Goal: Find specific fact: Find specific fact

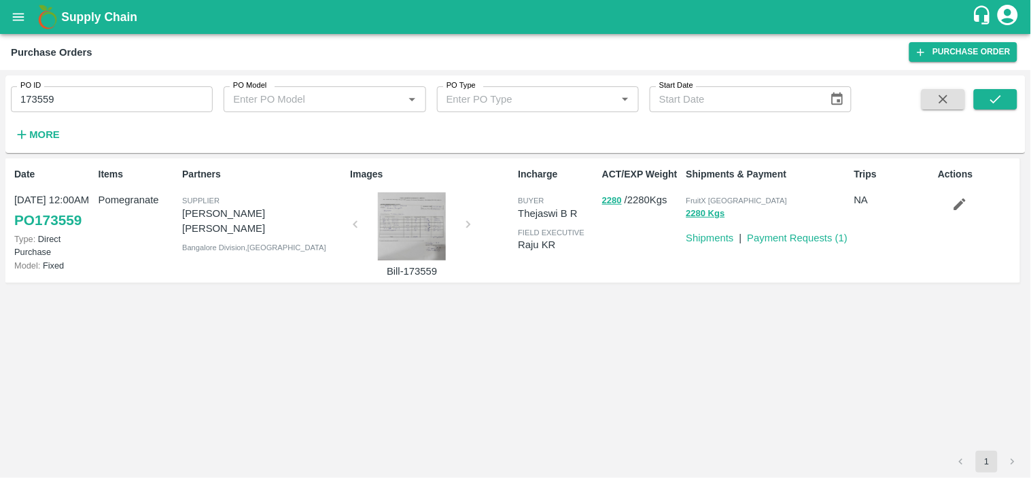
click at [16, 18] on icon "open drawer" at bounding box center [18, 17] width 15 height 15
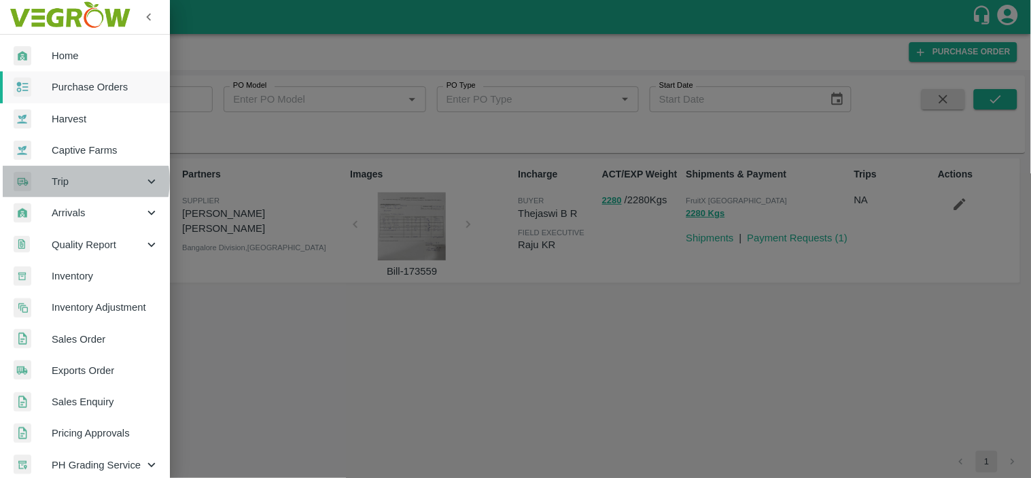
click at [78, 181] on span "Trip" at bounding box center [98, 181] width 92 height 15
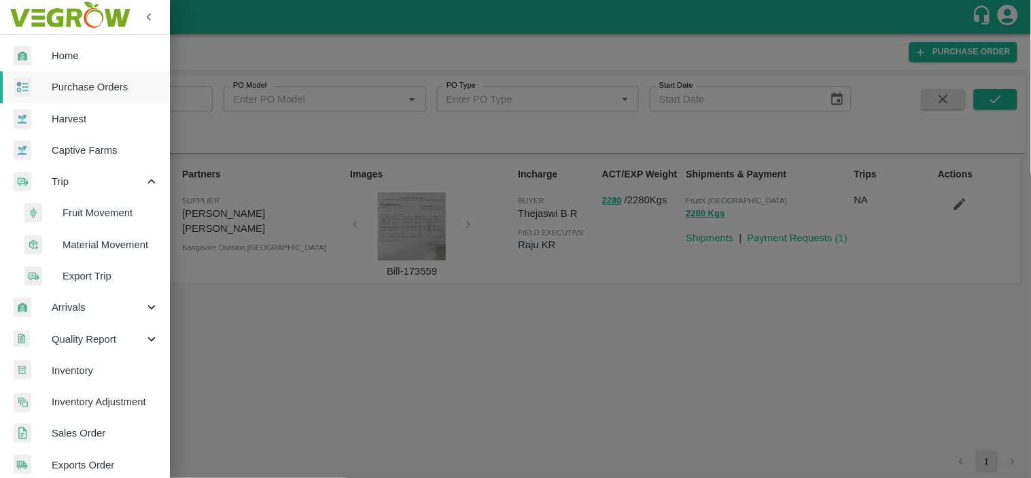
click at [98, 215] on span "Fruit Movement" at bounding box center [111, 212] width 97 height 15
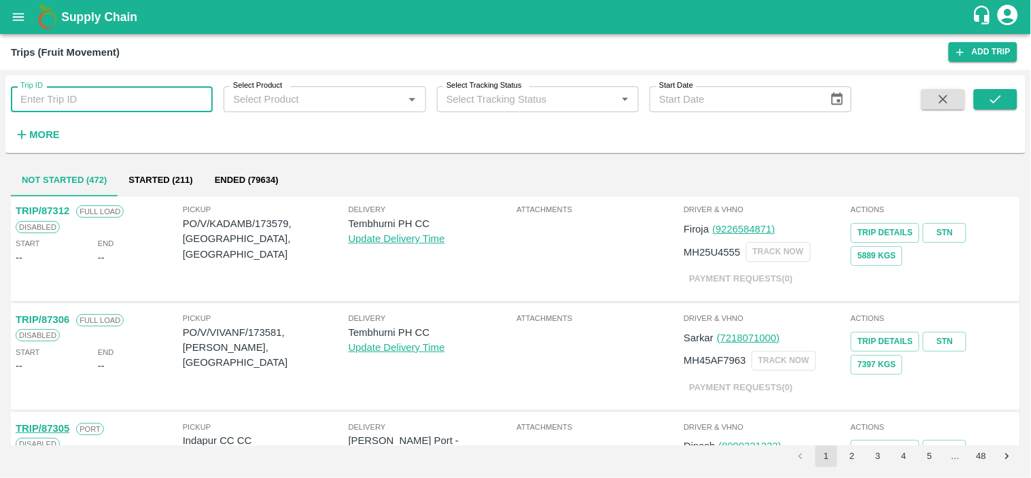
click at [100, 101] on input "Trip ID" at bounding box center [112, 99] width 202 height 26
paste input "86221"
type input "86221"
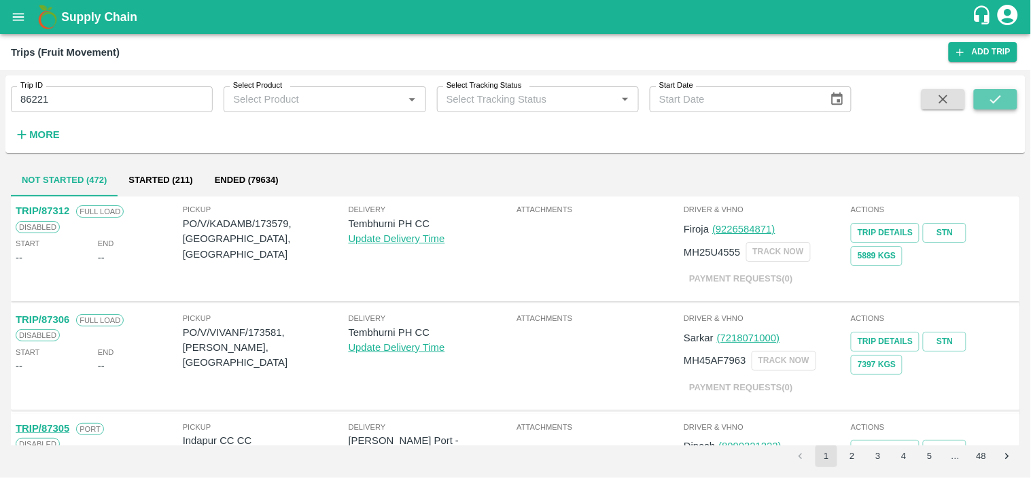
click at [990, 98] on icon "submit" at bounding box center [995, 99] width 15 height 15
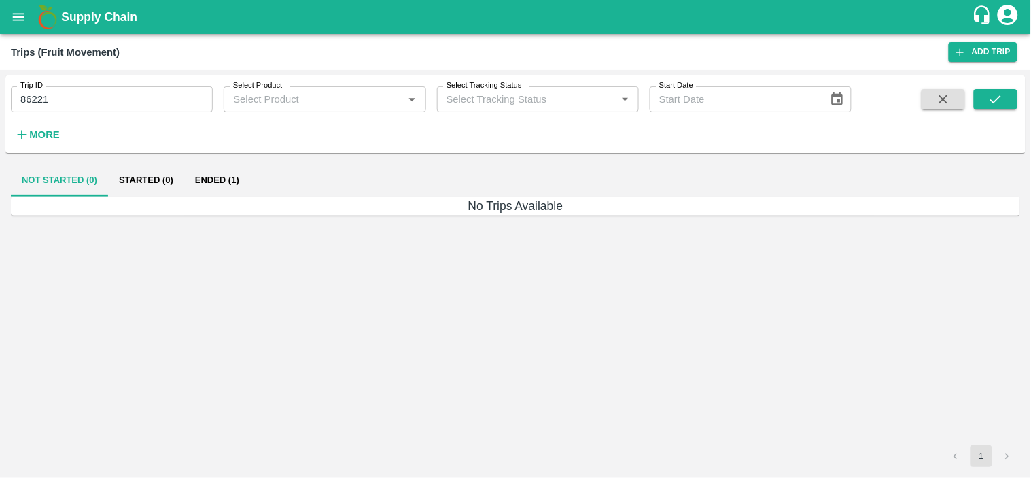
click at [225, 173] on button "Ended (1)" at bounding box center [217, 180] width 66 height 33
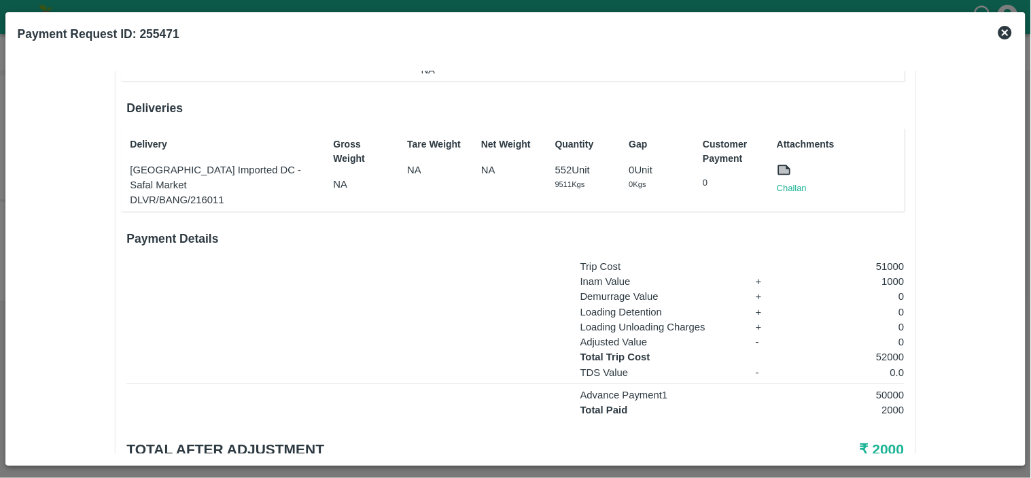
scroll to position [185, 0]
click at [790, 184] on link "Challan" at bounding box center [792, 187] width 30 height 14
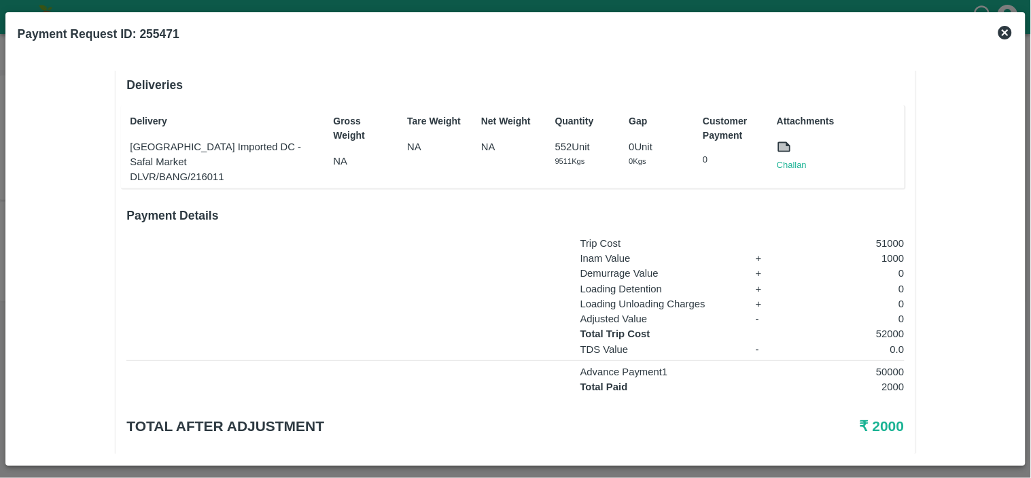
scroll to position [221, 0]
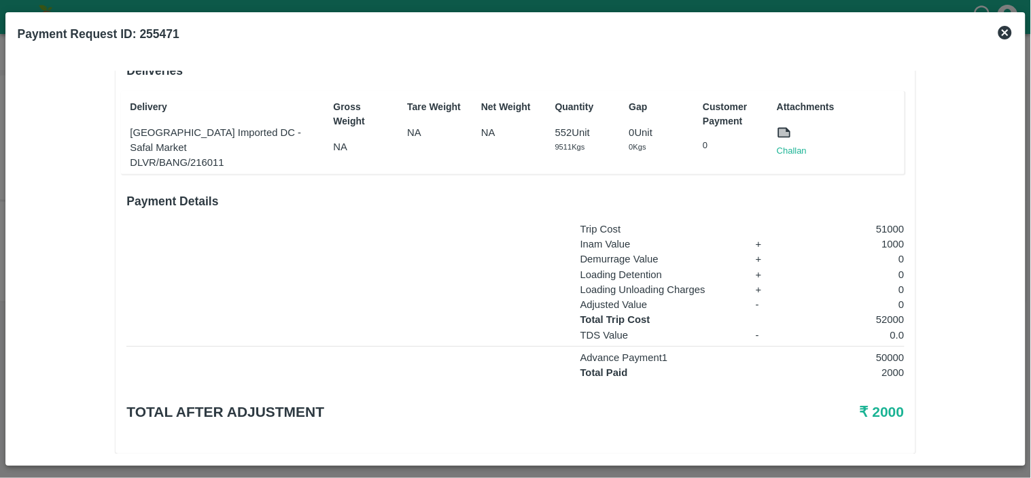
click at [891, 312] on p "52000" at bounding box center [851, 319] width 108 height 15
copy p "52000"
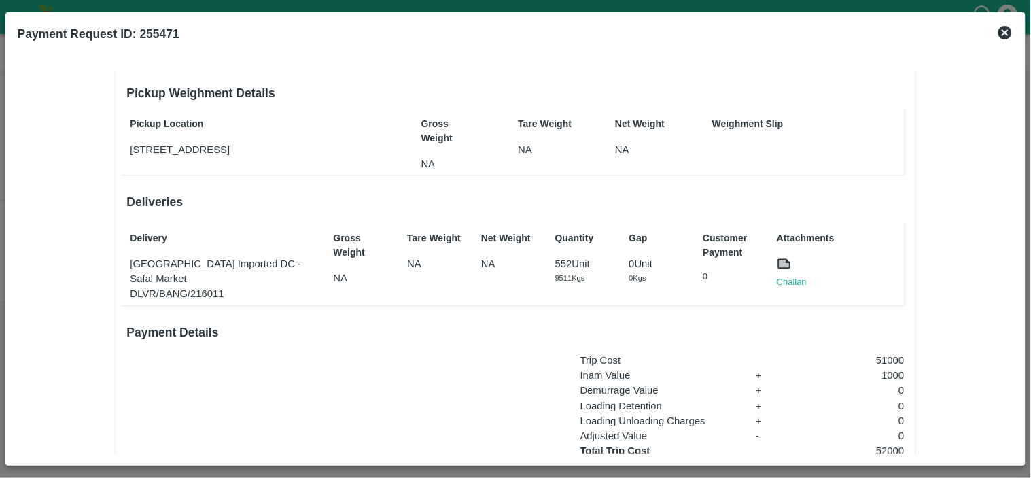
scroll to position [90, 0]
click at [212, 266] on p "[GEOGRAPHIC_DATA] Imported DC - Safal Market" at bounding box center [224, 271] width 189 height 31
copy p "[GEOGRAPHIC_DATA] Imported DC - Safal Market"
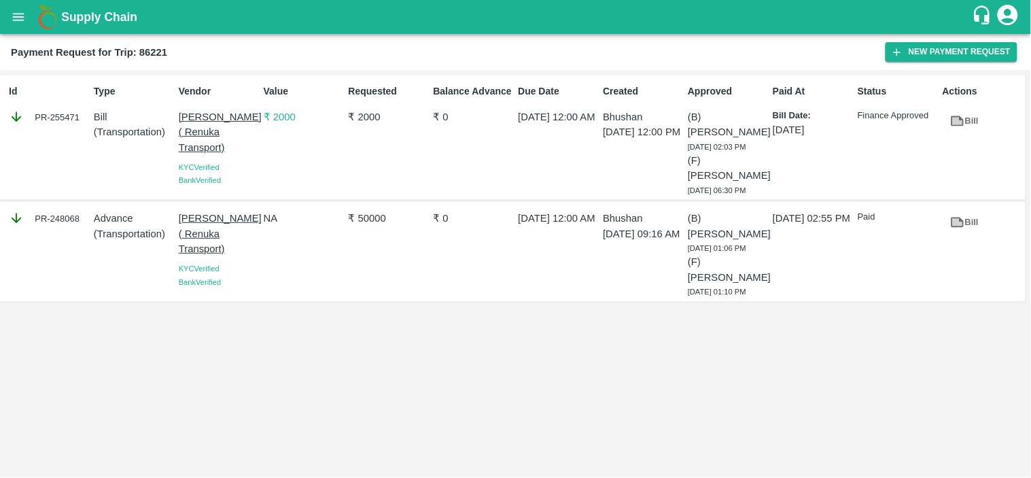
click at [71, 222] on div "PR-248068" at bounding box center [49, 218] width 80 height 15
copy div "248068"
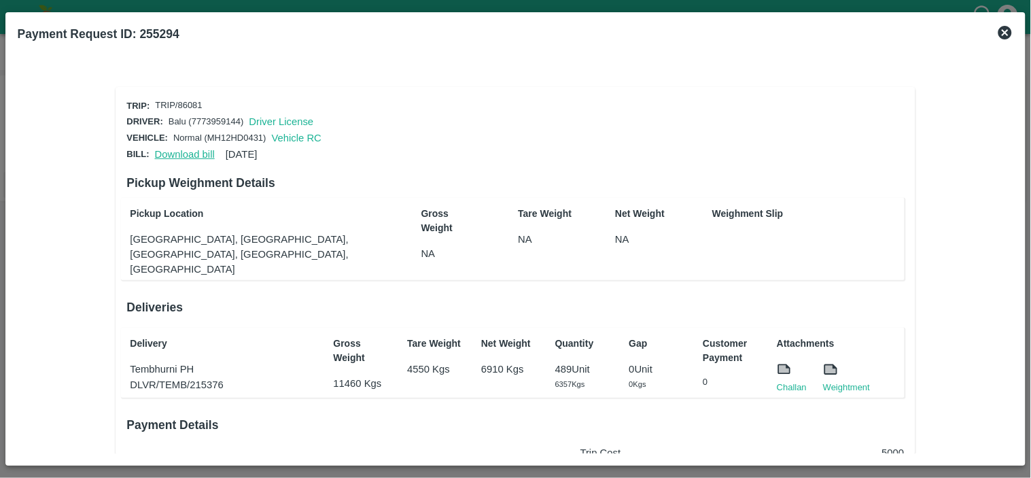
click at [175, 154] on link "Download bill" at bounding box center [185, 154] width 60 height 11
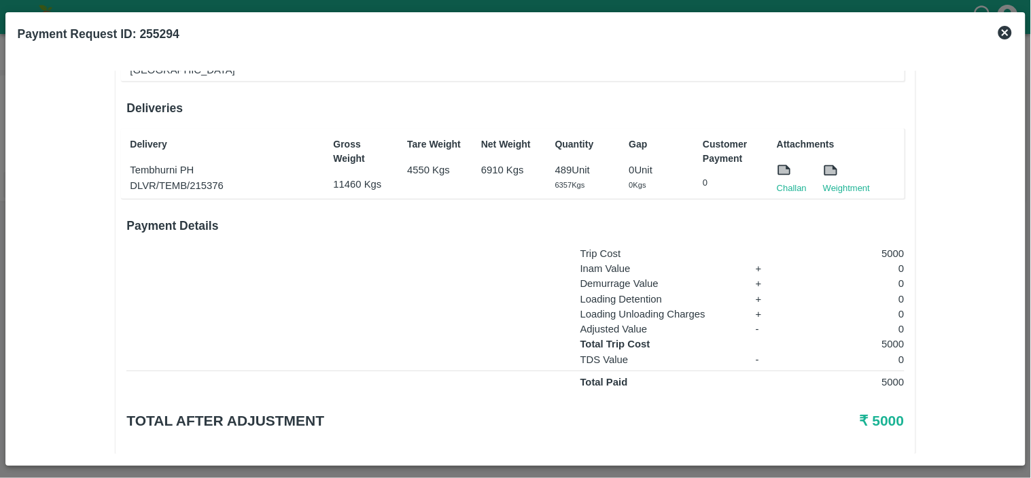
scroll to position [202, 0]
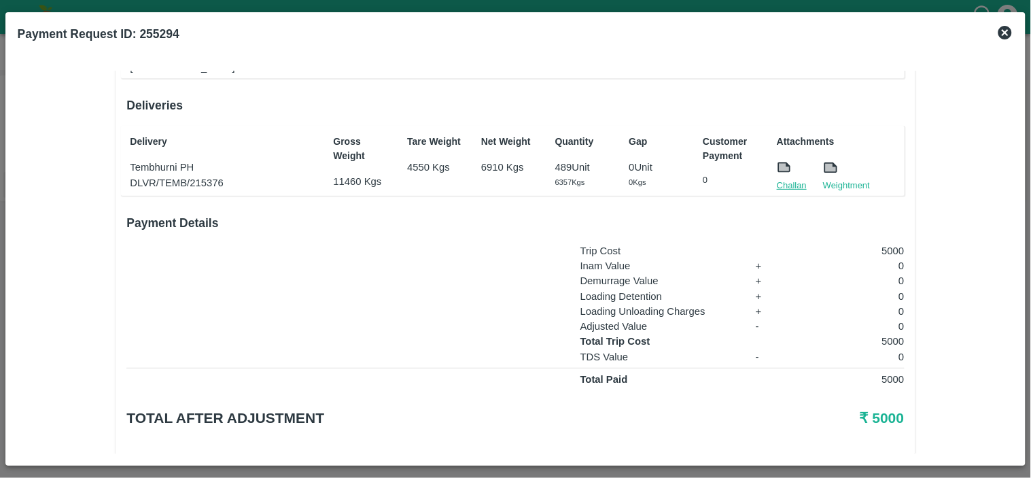
click at [791, 179] on link "Challan" at bounding box center [792, 186] width 30 height 14
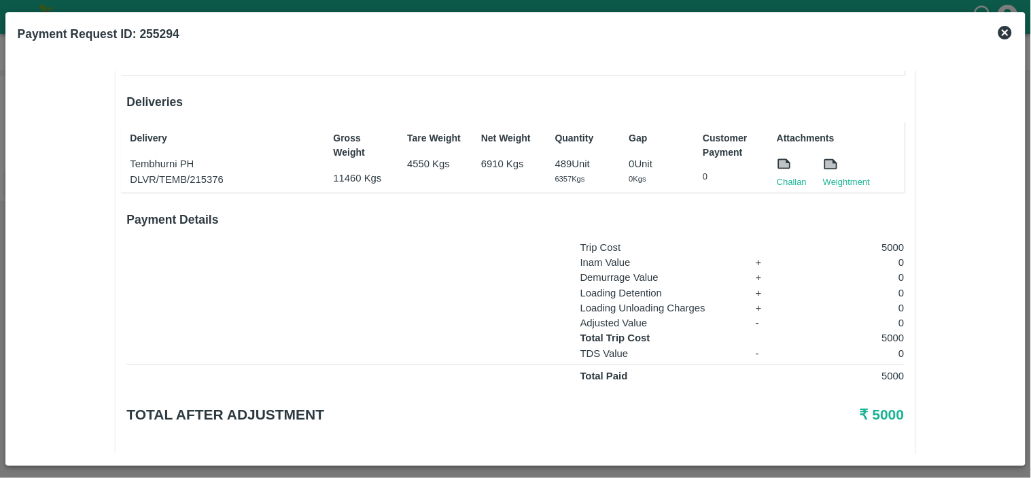
scroll to position [23, 0]
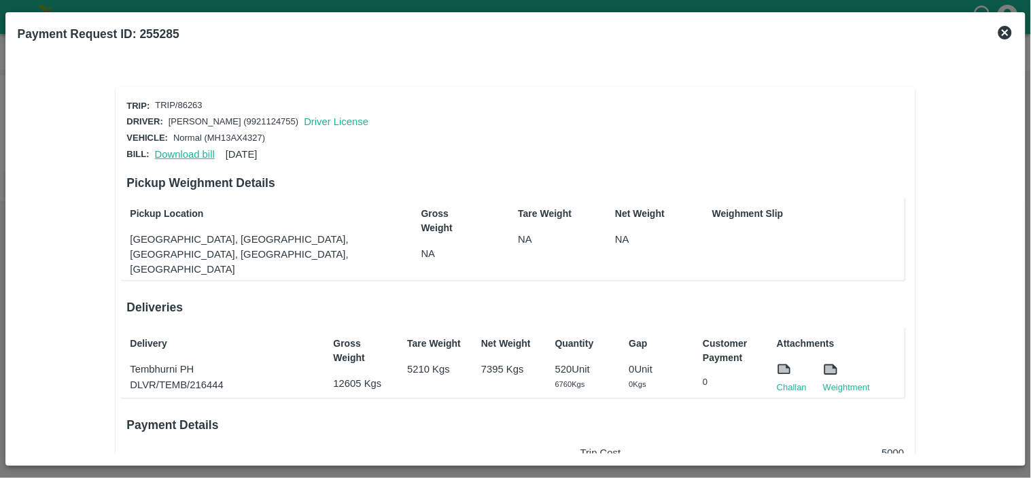
click at [180, 149] on link "Download bill" at bounding box center [185, 154] width 60 height 11
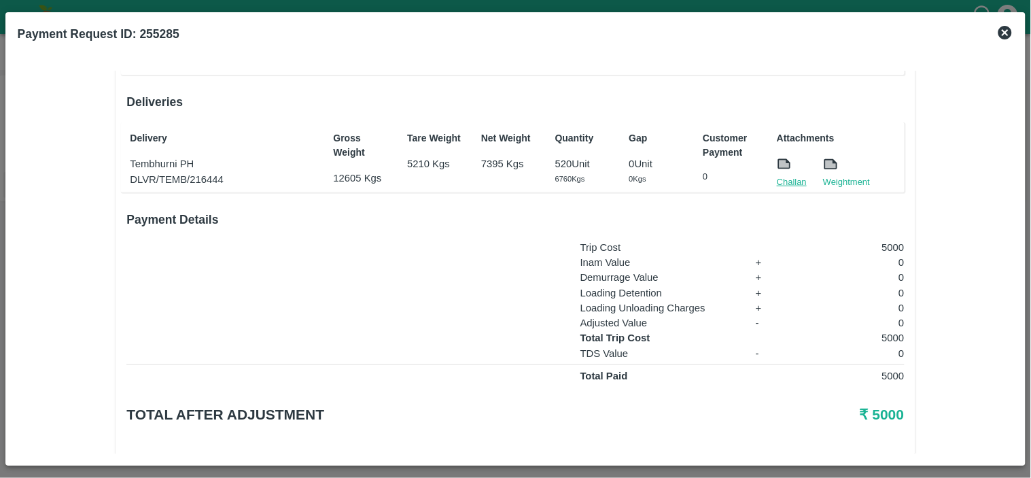
click at [787, 175] on link "Challan" at bounding box center [792, 182] width 30 height 14
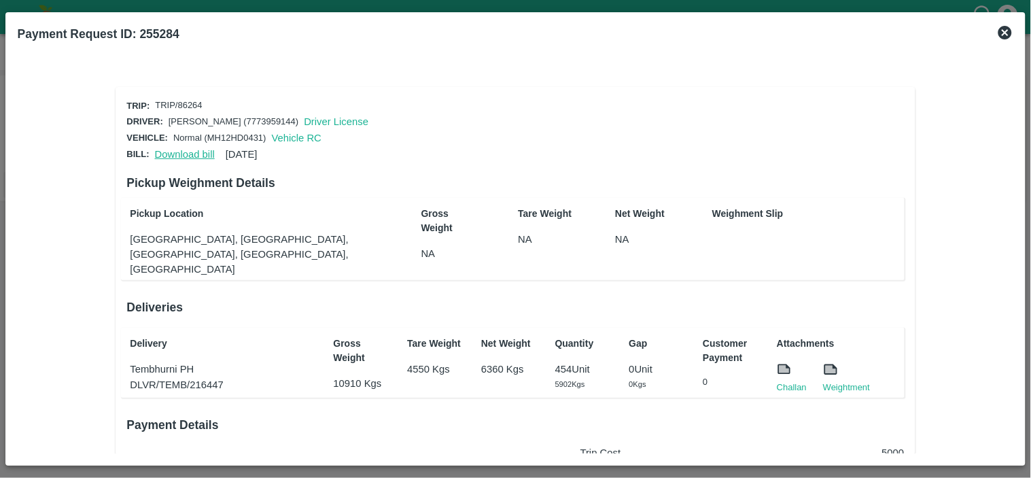
click at [162, 153] on link "Download bill" at bounding box center [185, 154] width 60 height 11
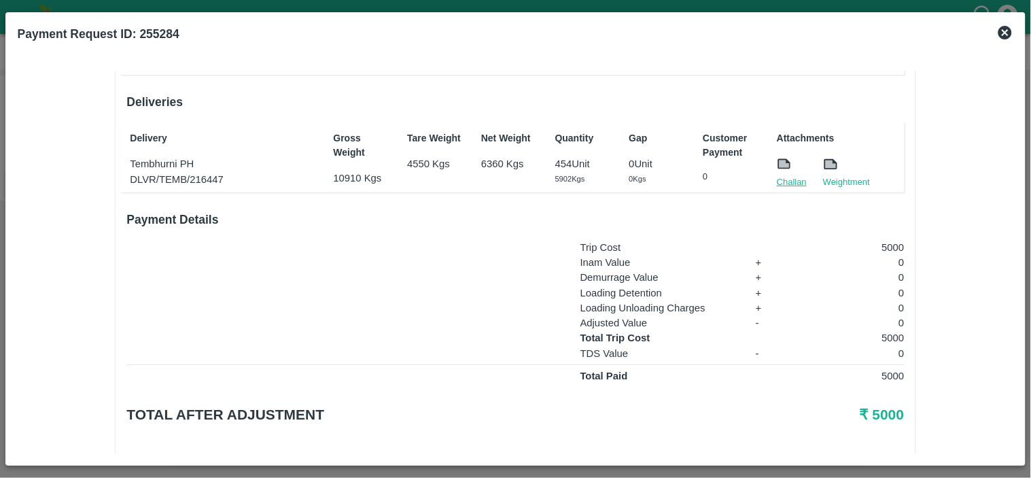
click at [787, 175] on link "Challan" at bounding box center [792, 182] width 30 height 14
click at [810, 167] on div "Weightment" at bounding box center [838, 164] width 63 height 48
click at [791, 175] on link "Challan" at bounding box center [792, 182] width 30 height 14
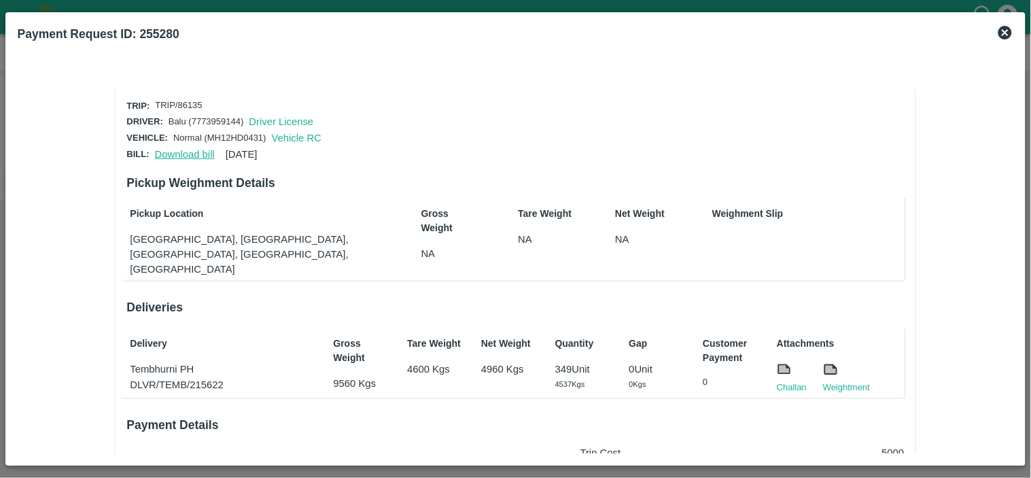
click at [175, 154] on link "Download bill" at bounding box center [185, 154] width 60 height 11
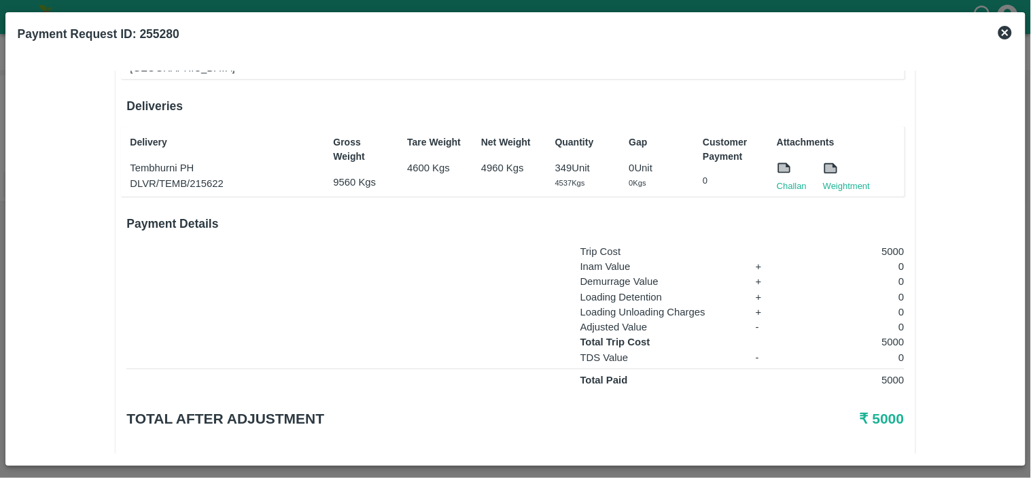
scroll to position [205, 0]
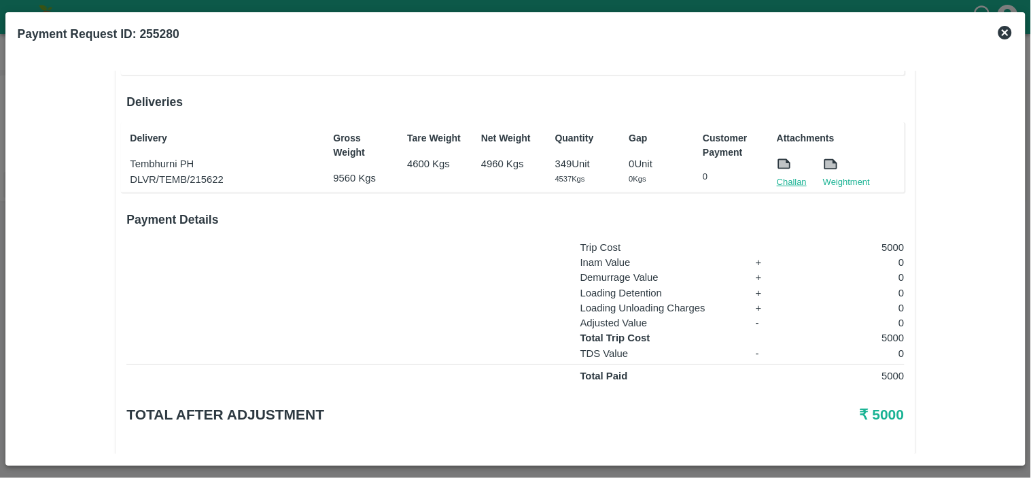
click at [780, 175] on link "Challan" at bounding box center [792, 182] width 30 height 14
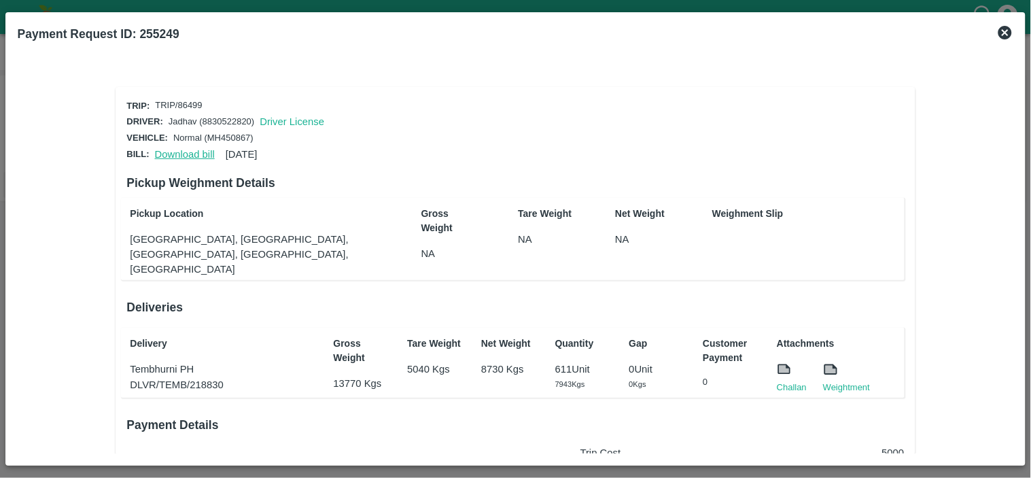
click at [186, 152] on link "Download bill" at bounding box center [185, 154] width 60 height 11
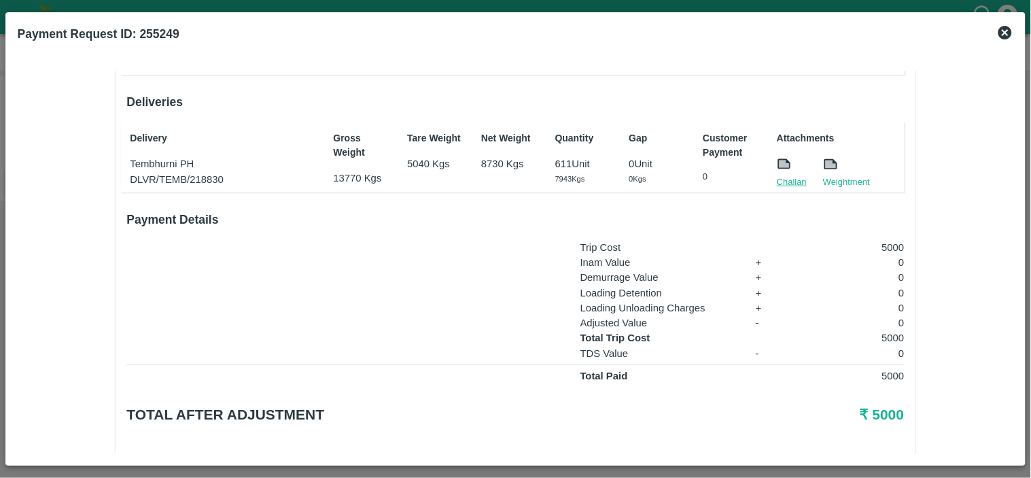
click at [785, 175] on link "Challan" at bounding box center [792, 182] width 30 height 14
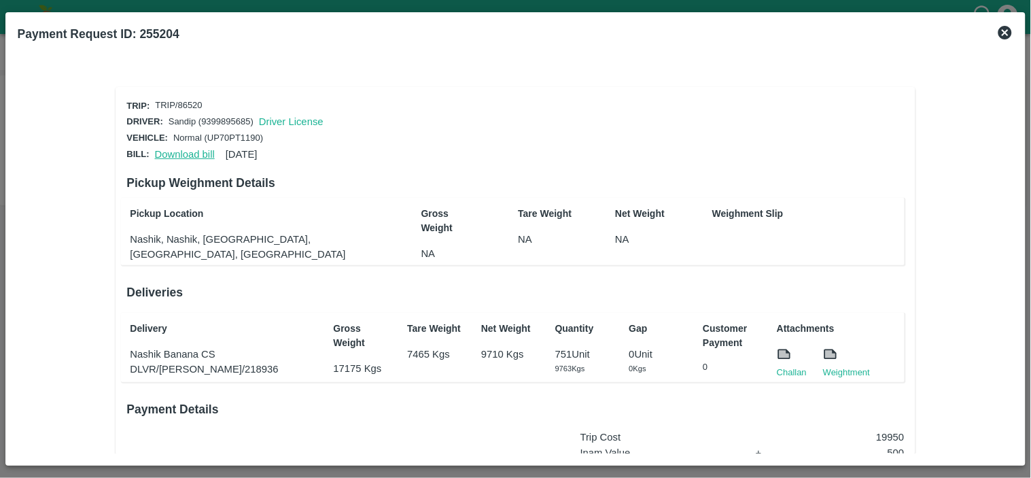
click at [187, 154] on link "Download bill" at bounding box center [185, 154] width 60 height 11
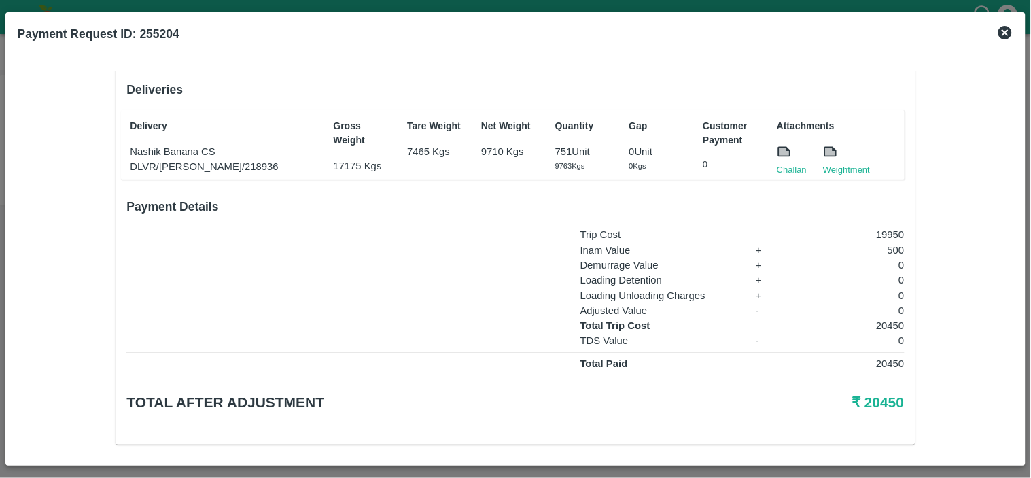
scroll to position [204, 0]
click at [793, 164] on link "Challan" at bounding box center [792, 169] width 30 height 14
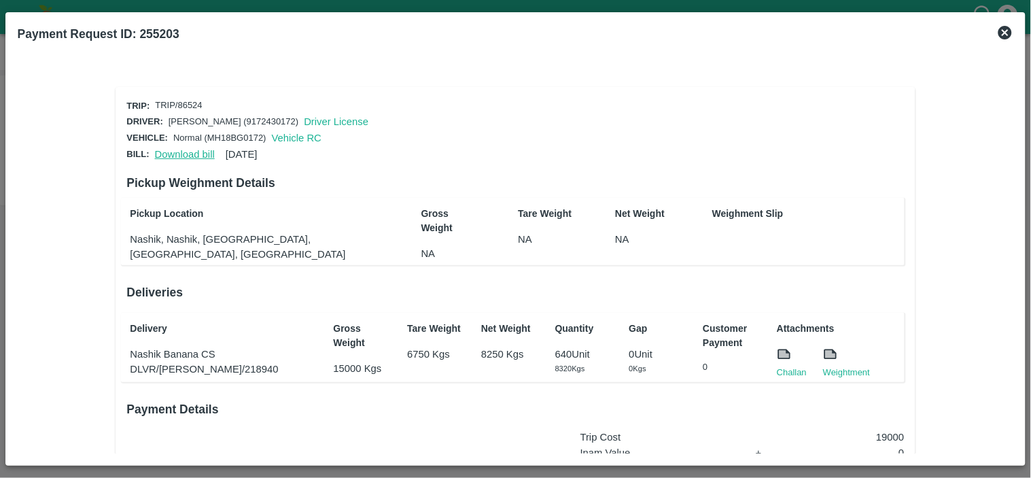
click at [204, 152] on link "Download bill" at bounding box center [185, 154] width 60 height 11
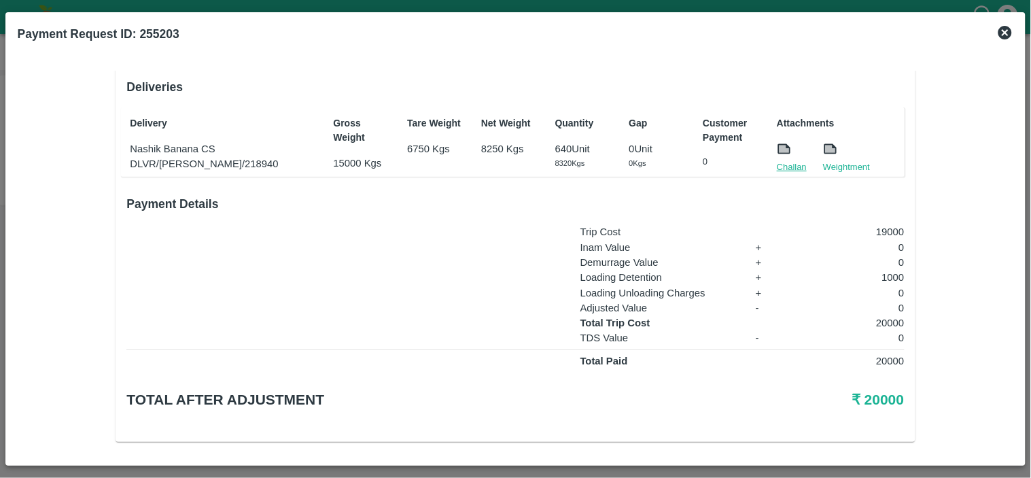
click at [784, 160] on link "Challan" at bounding box center [792, 167] width 30 height 14
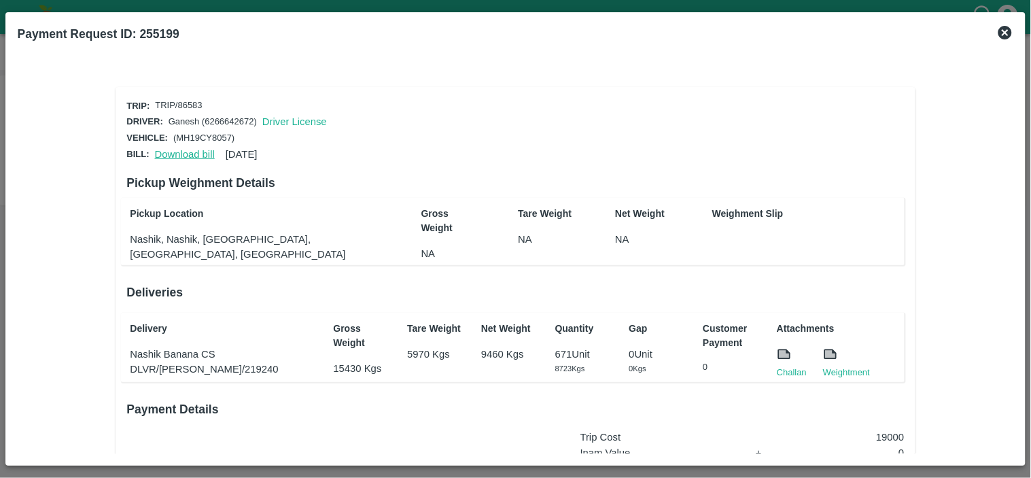
click at [179, 153] on link "Download bill" at bounding box center [185, 154] width 60 height 11
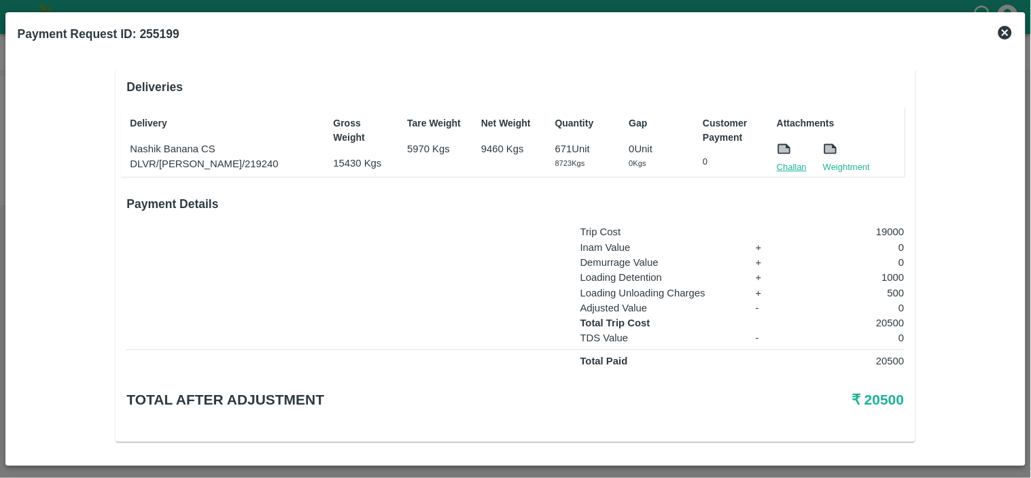
click at [785, 164] on link "Challan" at bounding box center [792, 167] width 30 height 14
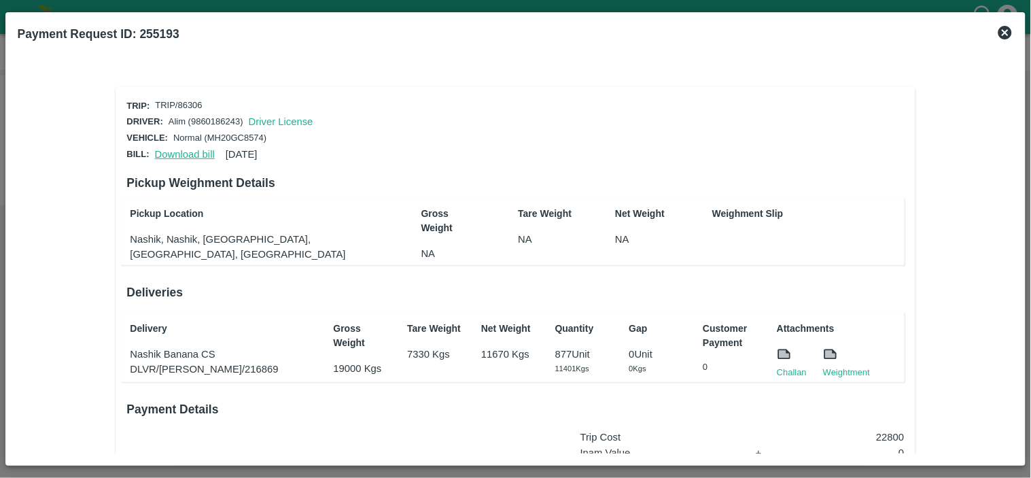
click at [188, 152] on link "Download bill" at bounding box center [185, 154] width 60 height 11
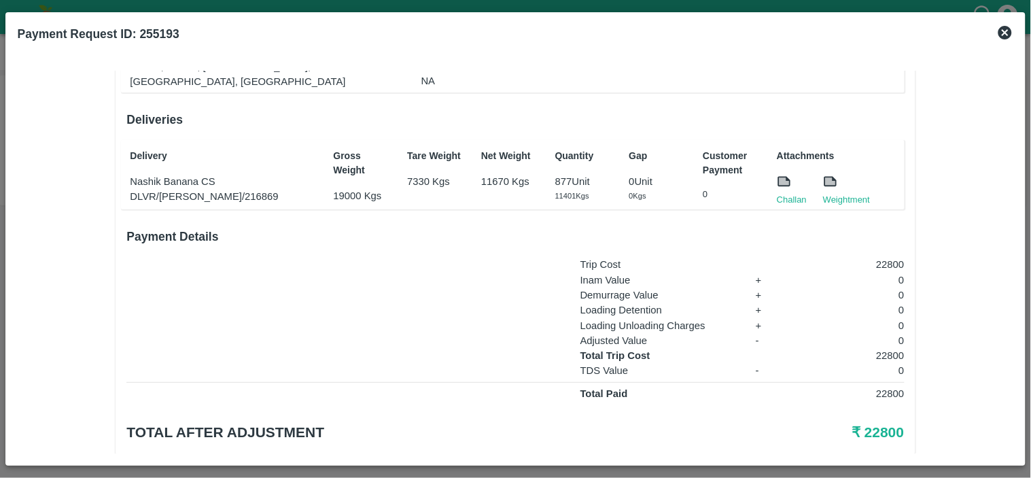
scroll to position [173, 0]
click at [790, 197] on link "Challan" at bounding box center [792, 199] width 30 height 14
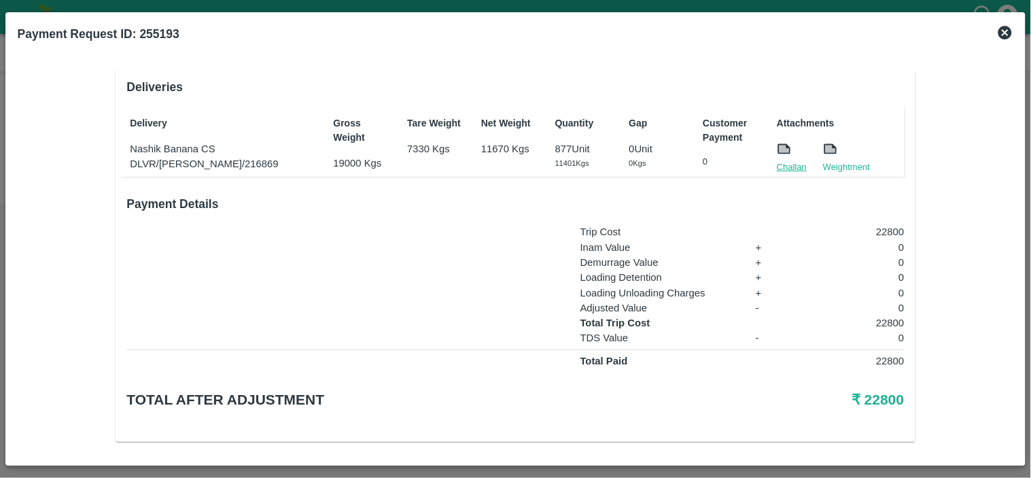
click at [782, 162] on link "Challan" at bounding box center [792, 167] width 30 height 14
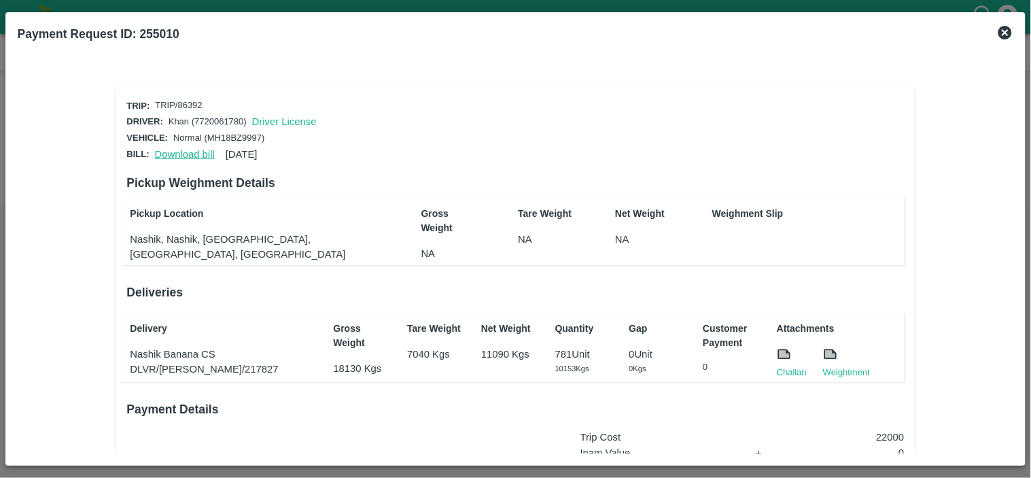
click at [189, 154] on link "Download bill" at bounding box center [185, 154] width 60 height 11
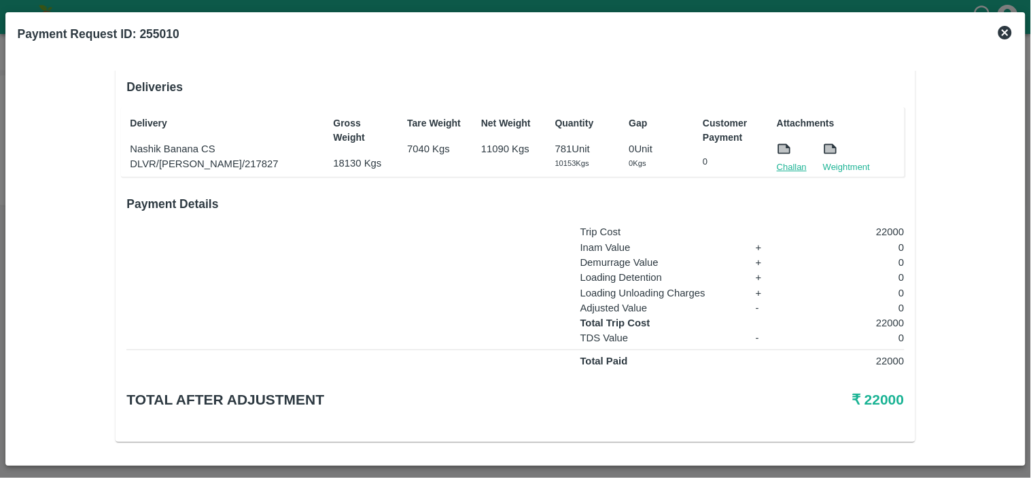
click at [790, 163] on link "Challan" at bounding box center [792, 167] width 30 height 14
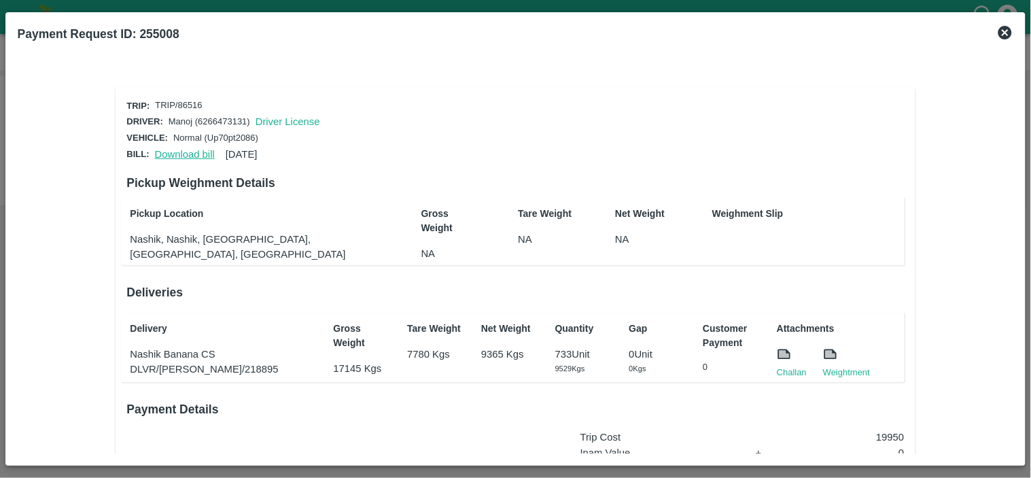
click at [181, 152] on link "Download bill" at bounding box center [185, 154] width 60 height 11
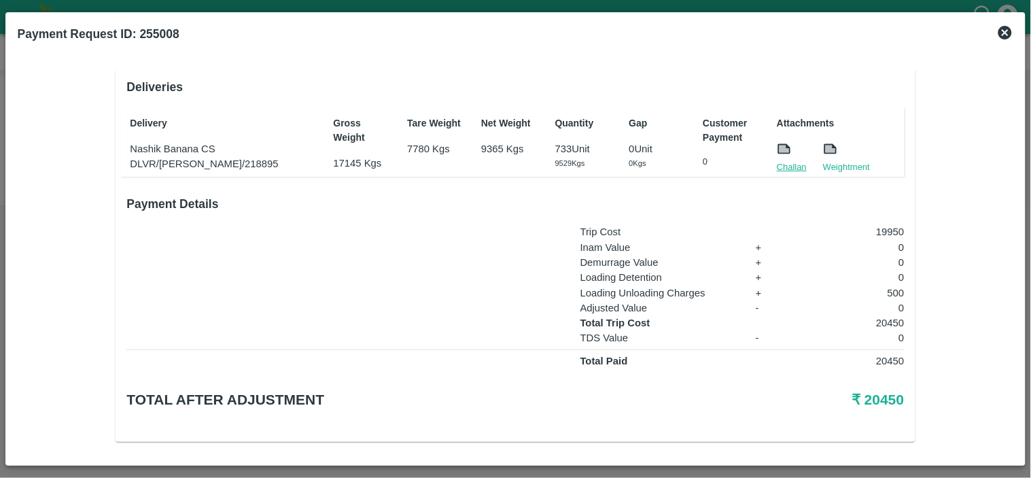
click at [791, 165] on link "Challan" at bounding box center [792, 167] width 30 height 14
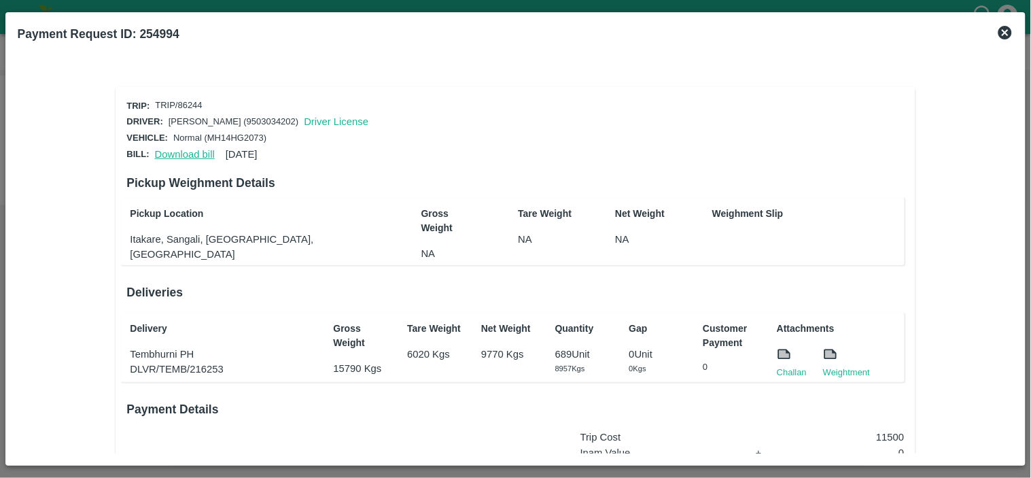
click at [182, 152] on link "Download bill" at bounding box center [185, 154] width 60 height 11
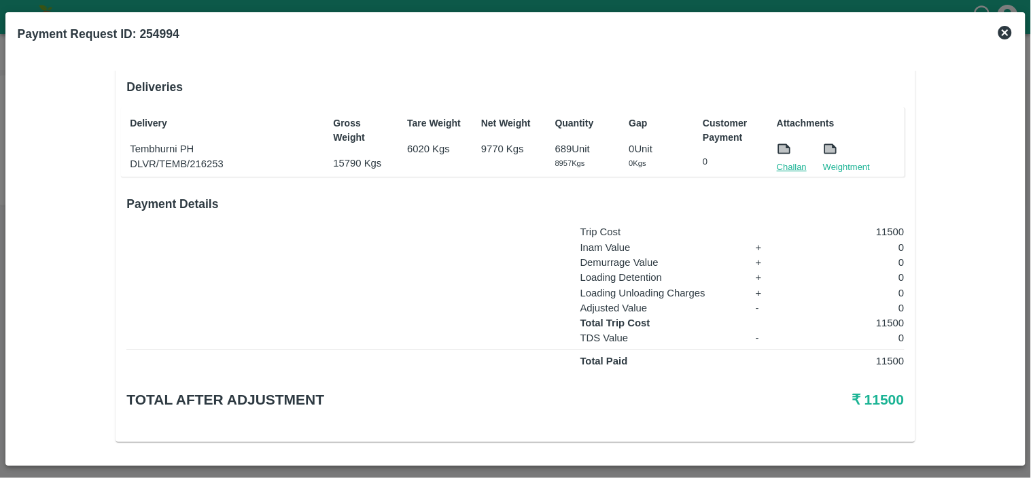
click at [790, 165] on link "Challan" at bounding box center [792, 167] width 30 height 14
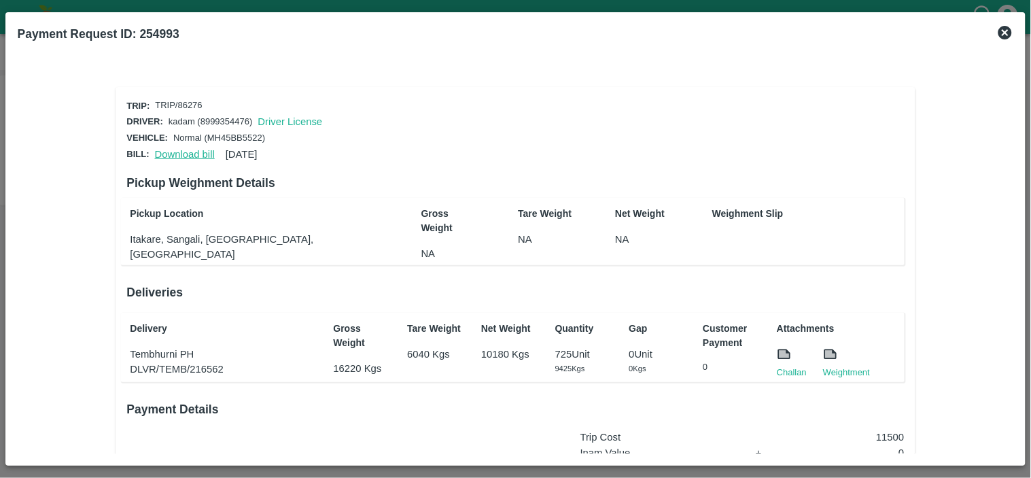
drag, startPoint x: 172, startPoint y: 143, endPoint x: 173, endPoint y: 150, distance: 6.9
click at [173, 150] on div "Download bill 03 Aug 2025" at bounding box center [204, 151] width 108 height 20
click at [173, 150] on link "Download bill" at bounding box center [185, 154] width 60 height 11
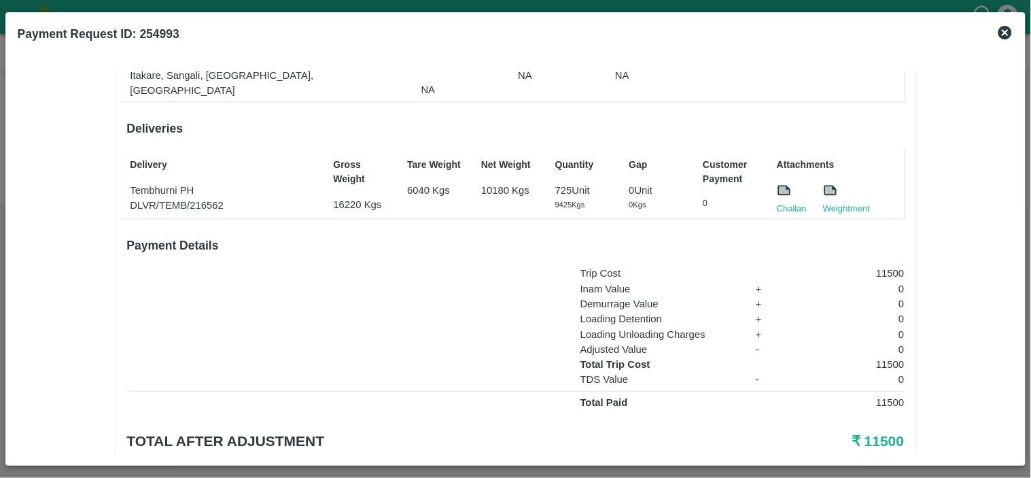
scroll to position [182, 0]
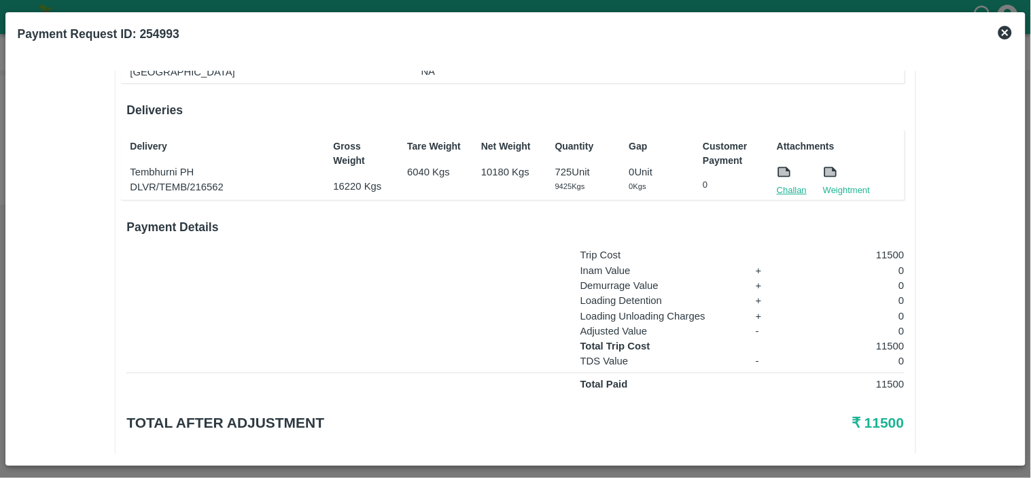
click at [787, 184] on link "Challan" at bounding box center [792, 191] width 30 height 14
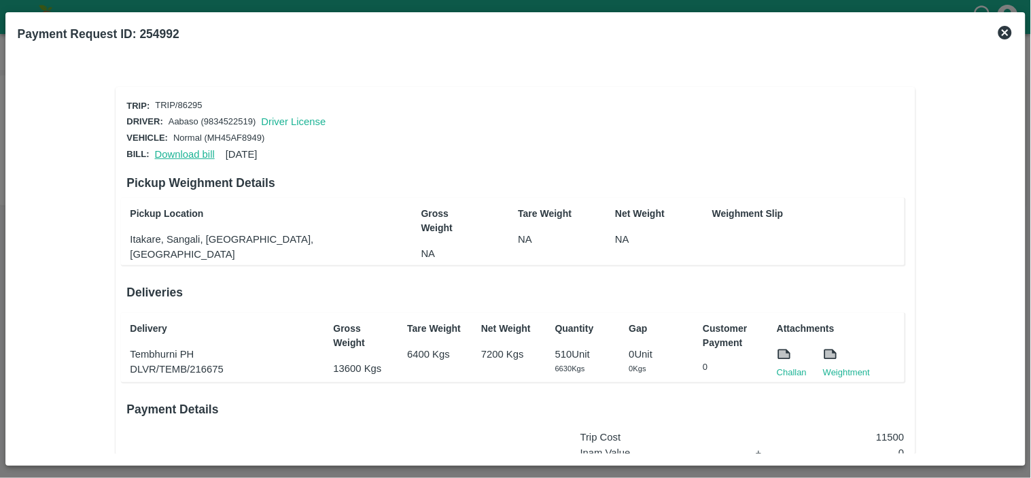
click at [170, 152] on link "Download bill" at bounding box center [185, 154] width 60 height 11
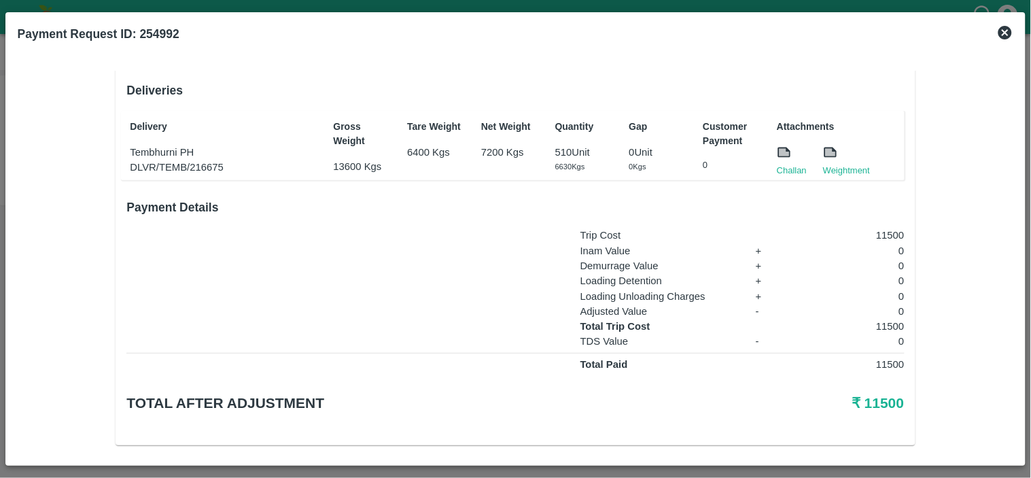
scroll to position [205, 0]
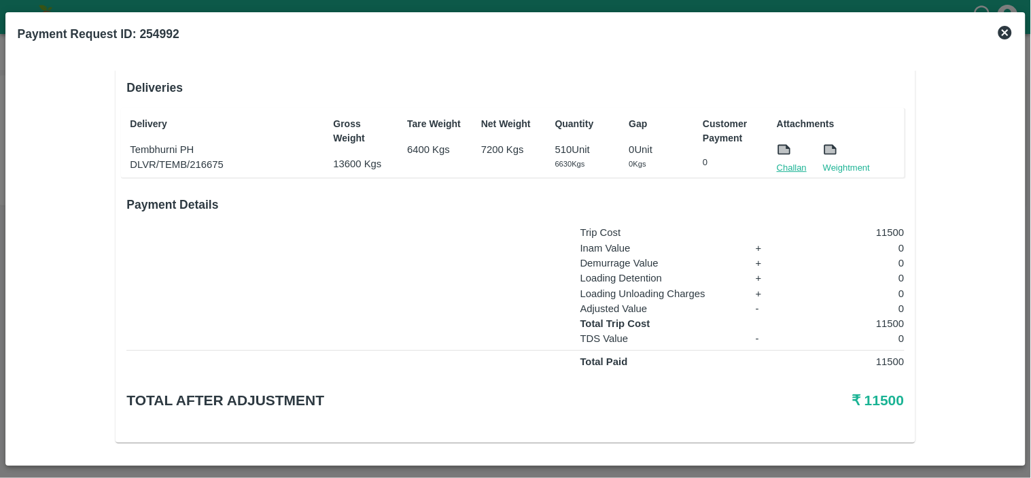
click at [785, 161] on link "Challan" at bounding box center [792, 168] width 30 height 14
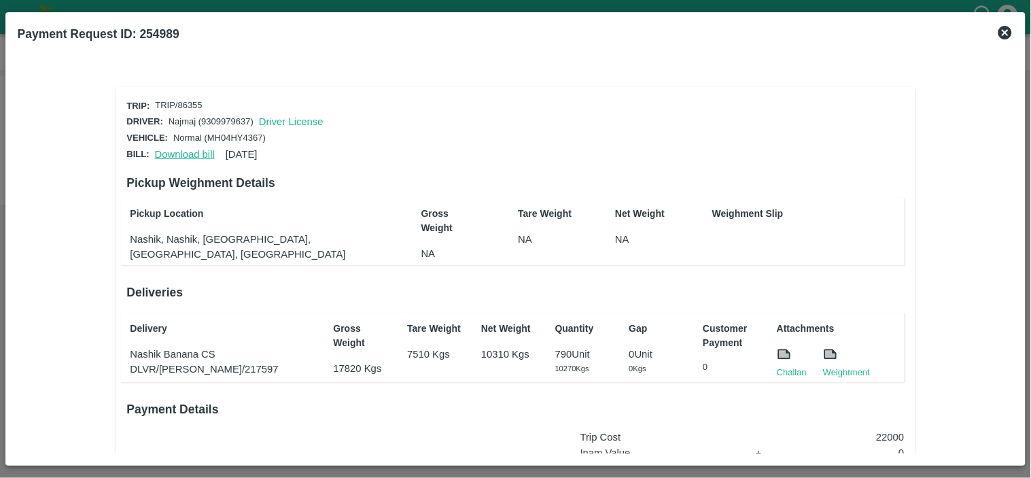
click at [181, 154] on link "Download bill" at bounding box center [185, 154] width 60 height 11
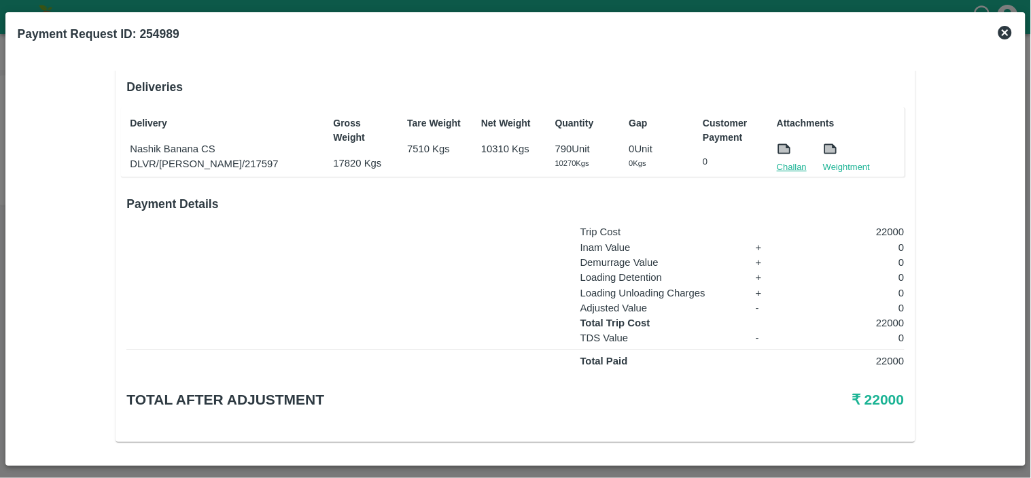
click at [782, 165] on link "Challan" at bounding box center [792, 167] width 30 height 14
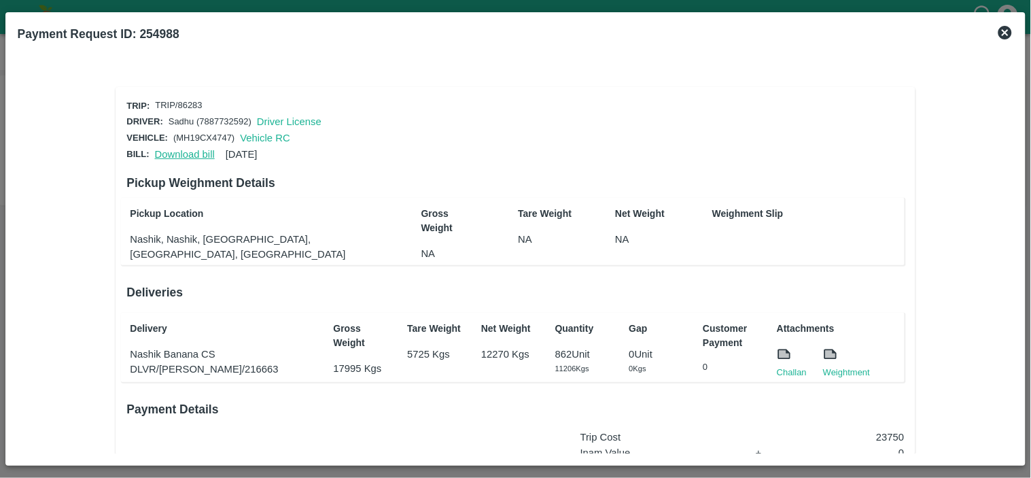
click at [184, 153] on link "Download bill" at bounding box center [185, 154] width 60 height 11
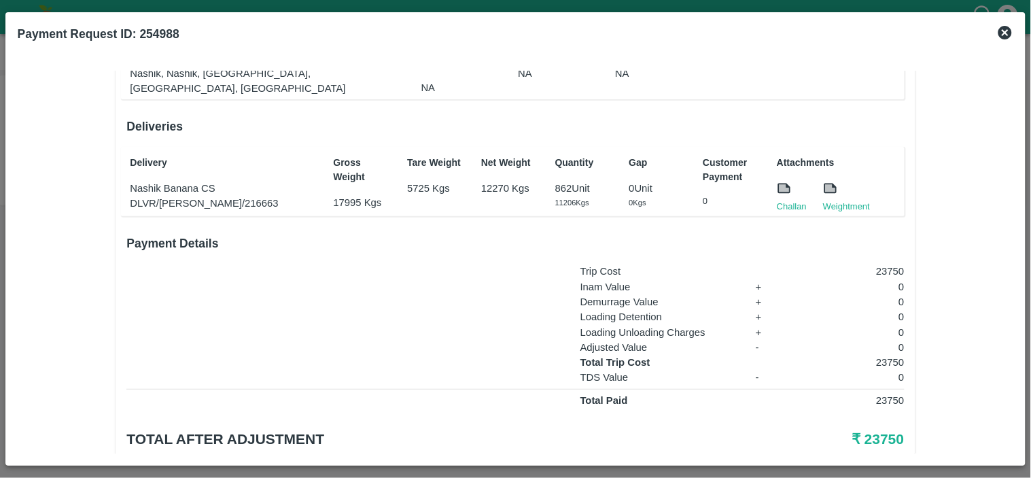
scroll to position [182, 0]
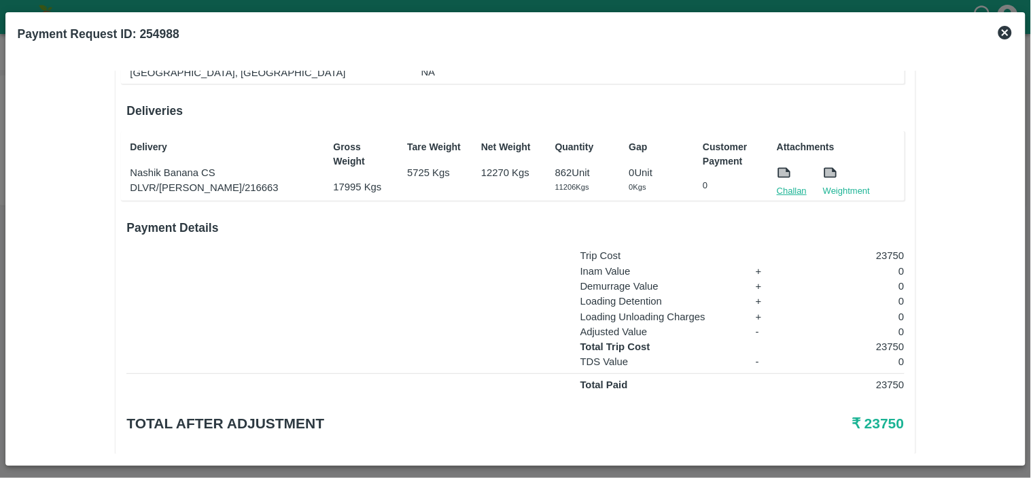
click at [785, 186] on link "Challan" at bounding box center [792, 191] width 30 height 14
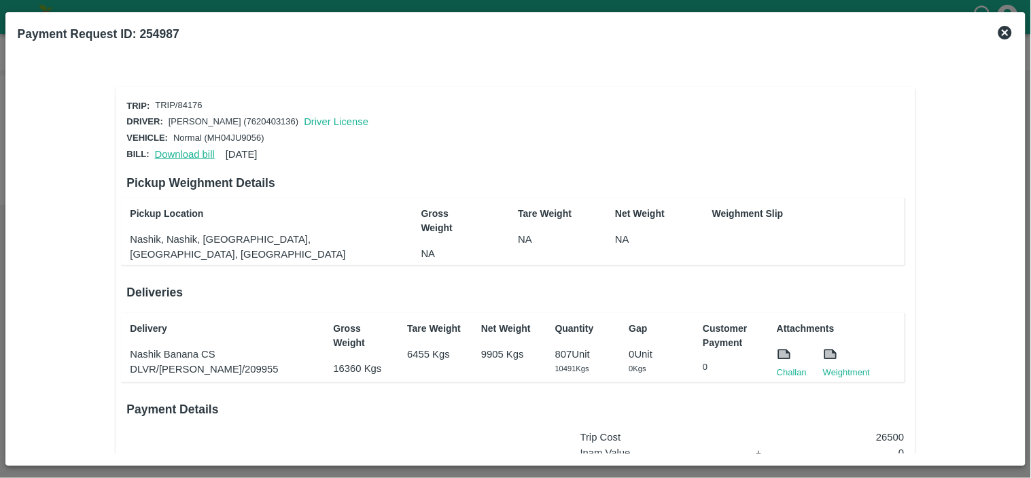
click at [175, 151] on link "Download bill" at bounding box center [185, 154] width 60 height 11
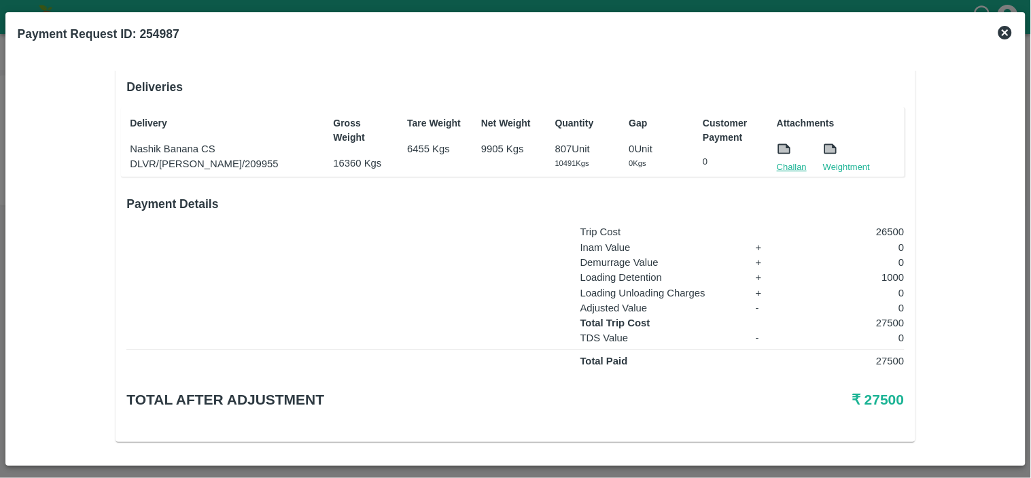
click at [780, 164] on link "Challan" at bounding box center [792, 167] width 30 height 14
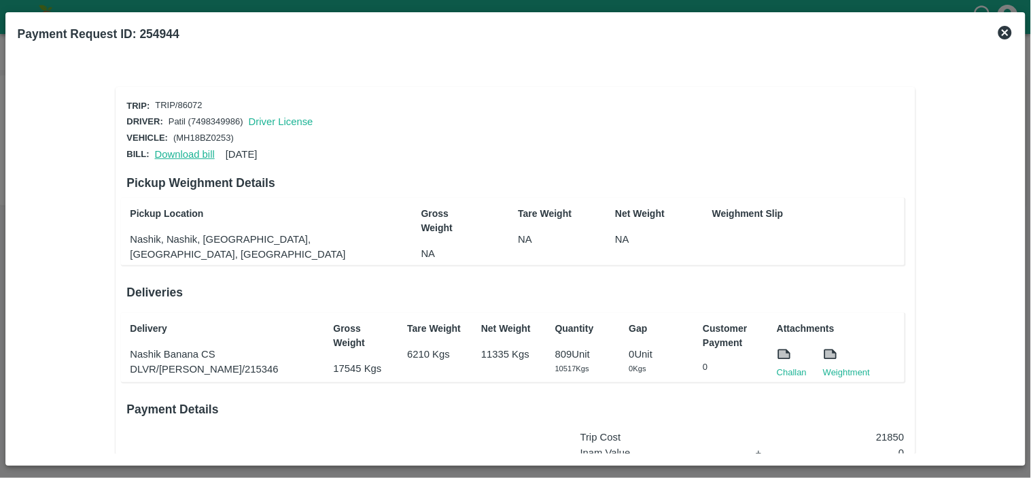
click at [173, 151] on link "Download bill" at bounding box center [185, 154] width 60 height 11
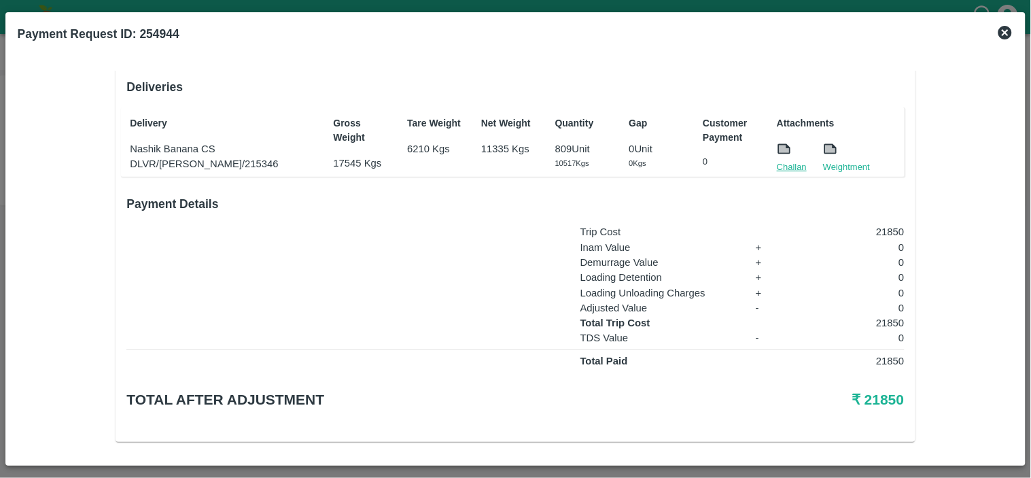
click at [790, 165] on link "Challan" at bounding box center [792, 167] width 30 height 14
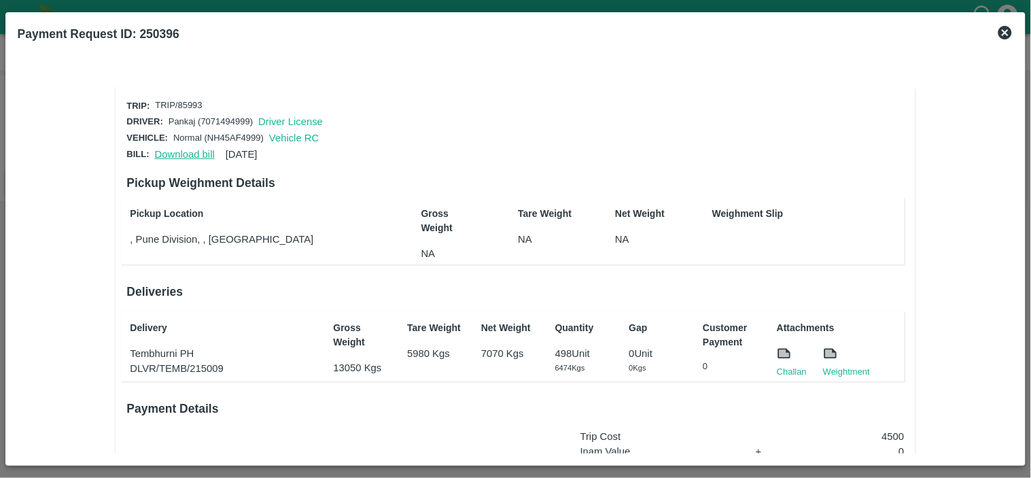
click at [178, 154] on link "Download bill" at bounding box center [185, 154] width 60 height 11
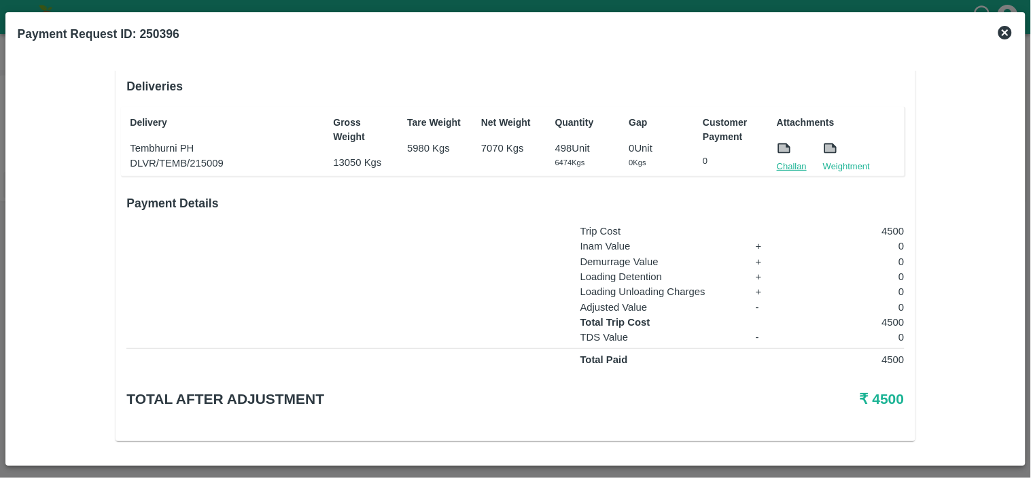
click at [789, 164] on link "Challan" at bounding box center [792, 167] width 30 height 14
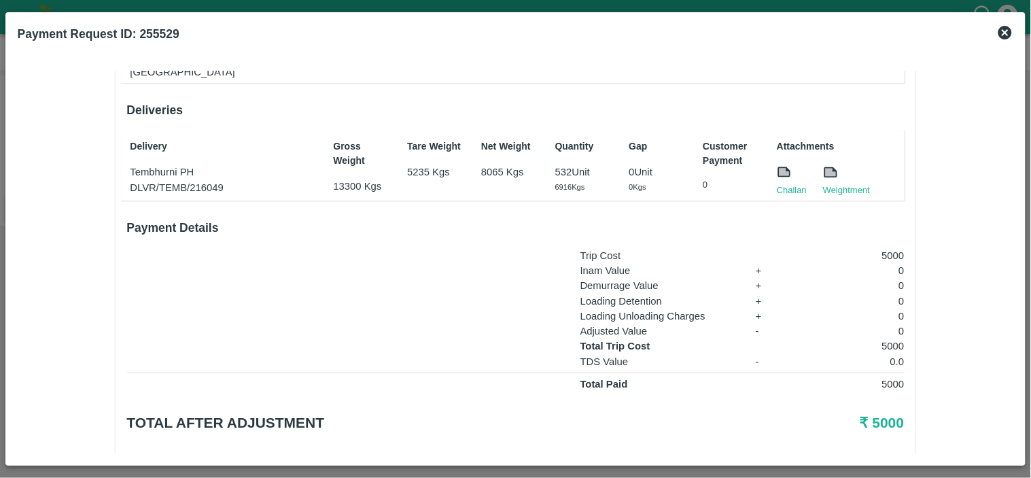
scroll to position [198, 0]
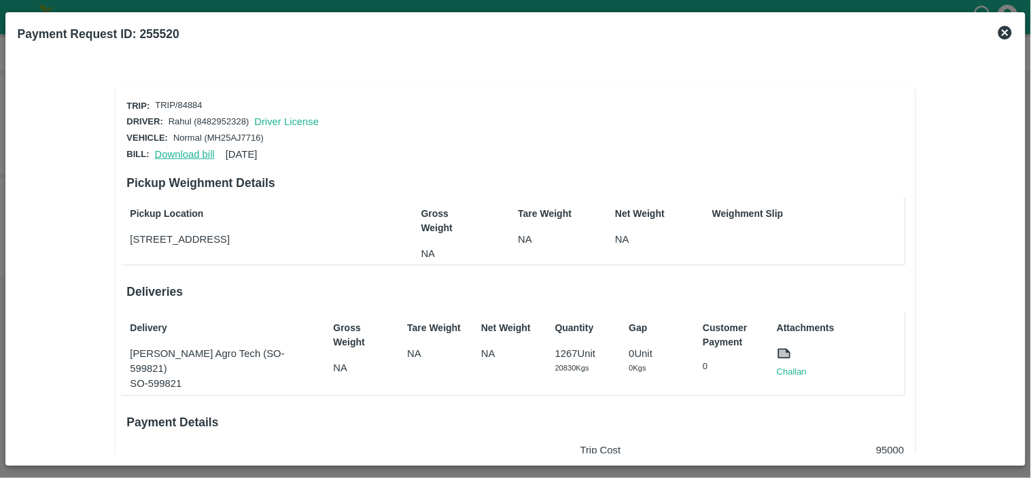
click at [182, 150] on link "Download bill" at bounding box center [185, 154] width 60 height 11
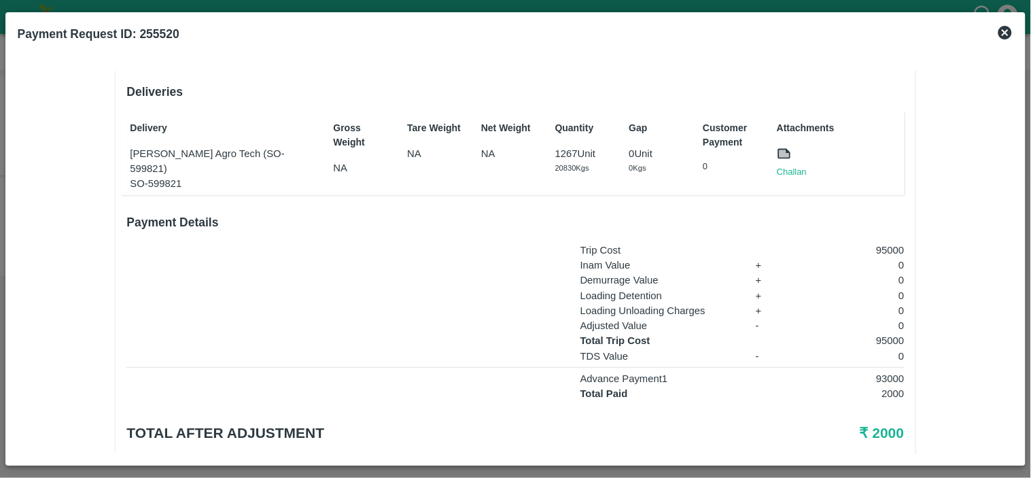
scroll to position [221, 0]
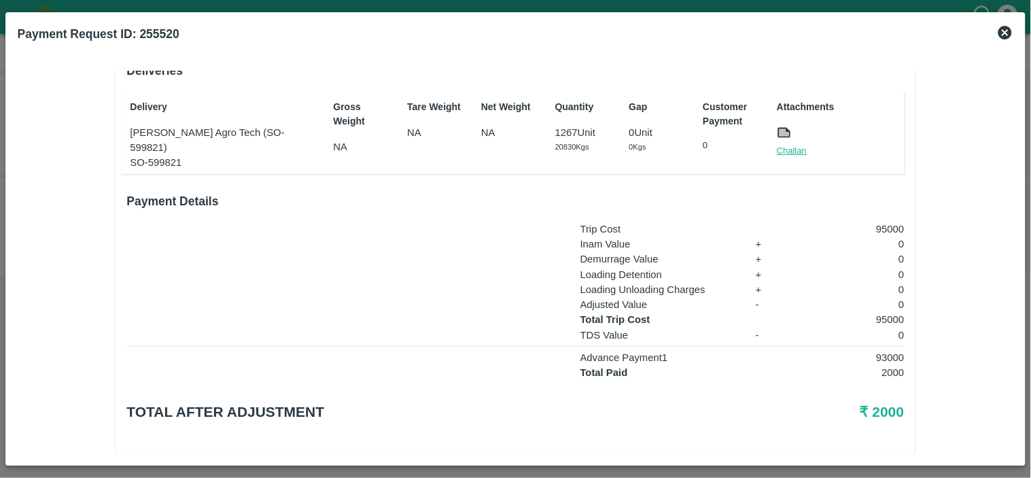
click at [787, 146] on link "Challan" at bounding box center [792, 151] width 30 height 14
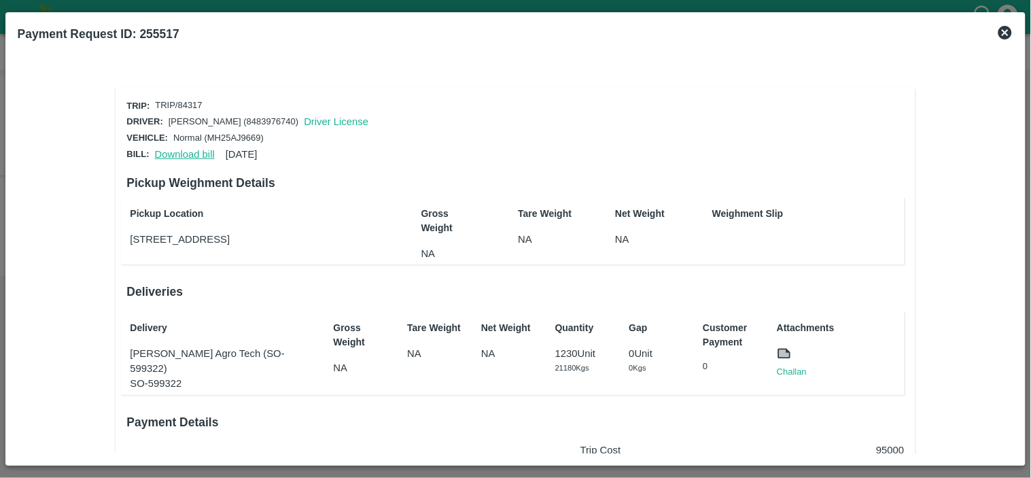
click at [173, 150] on link "Download bill" at bounding box center [185, 154] width 60 height 11
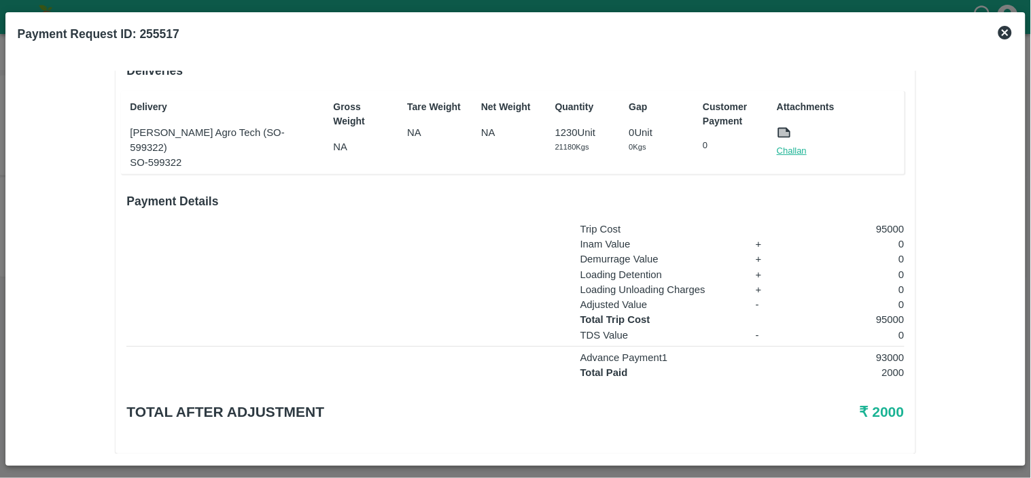
click at [786, 146] on link "Challan" at bounding box center [792, 151] width 30 height 14
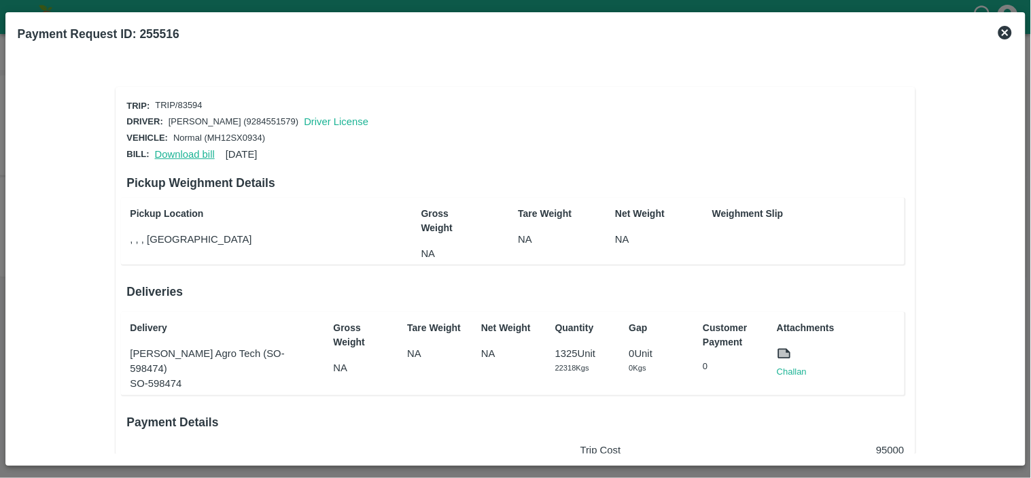
click at [182, 149] on link "Download bill" at bounding box center [185, 154] width 60 height 11
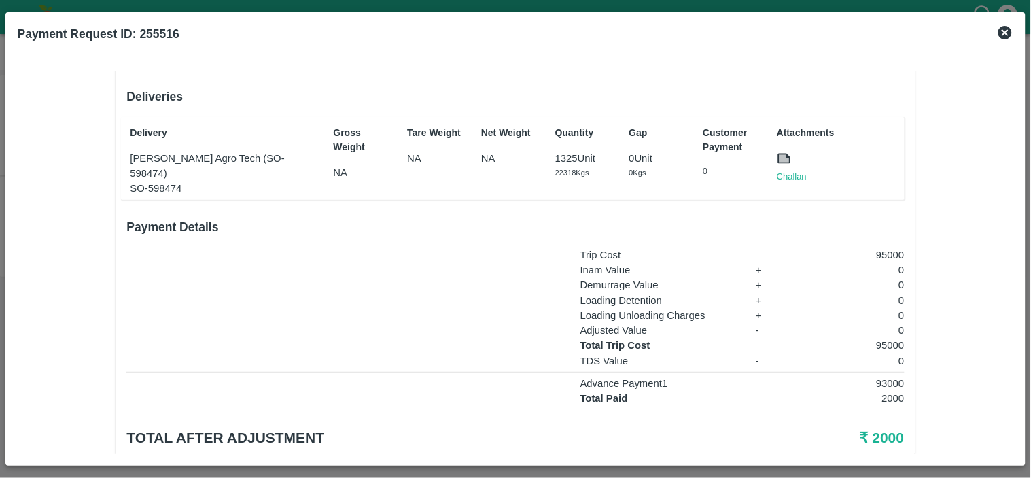
scroll to position [220, 0]
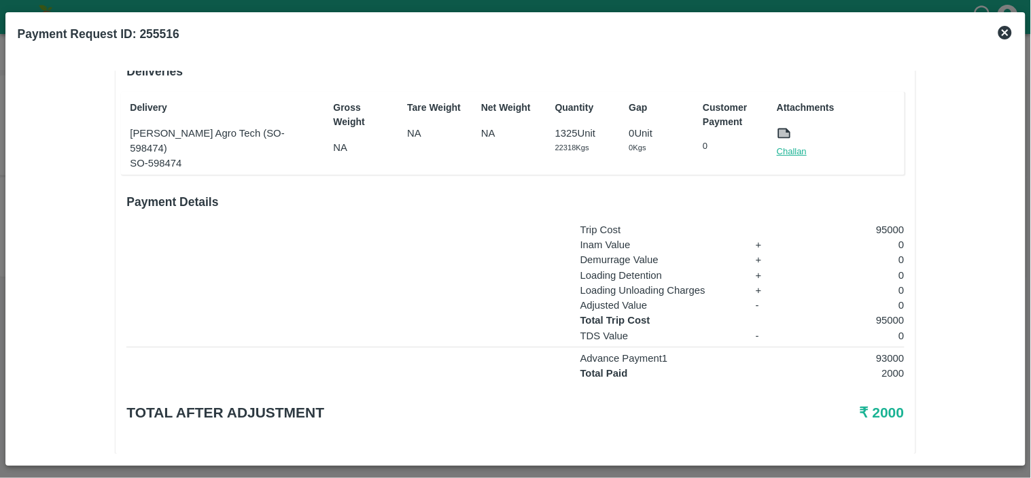
click at [791, 148] on link "Challan" at bounding box center [792, 152] width 30 height 14
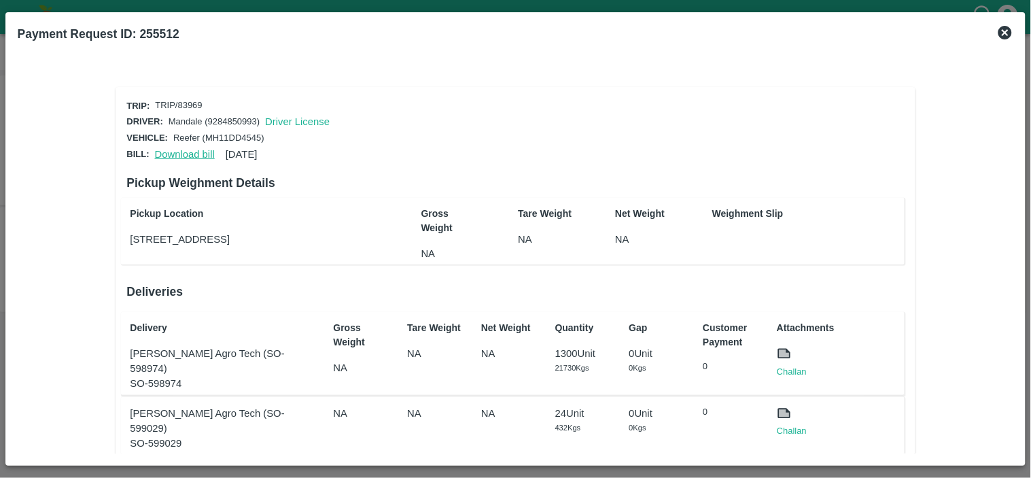
click at [185, 152] on link "Download bill" at bounding box center [185, 154] width 60 height 11
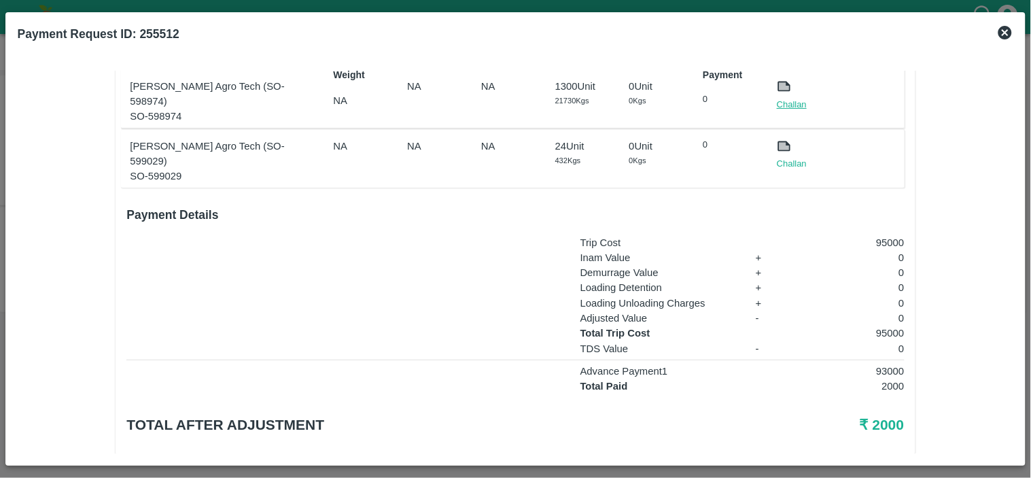
click at [794, 100] on link "Challan" at bounding box center [792, 105] width 30 height 14
click at [792, 157] on link "Challan" at bounding box center [792, 164] width 30 height 14
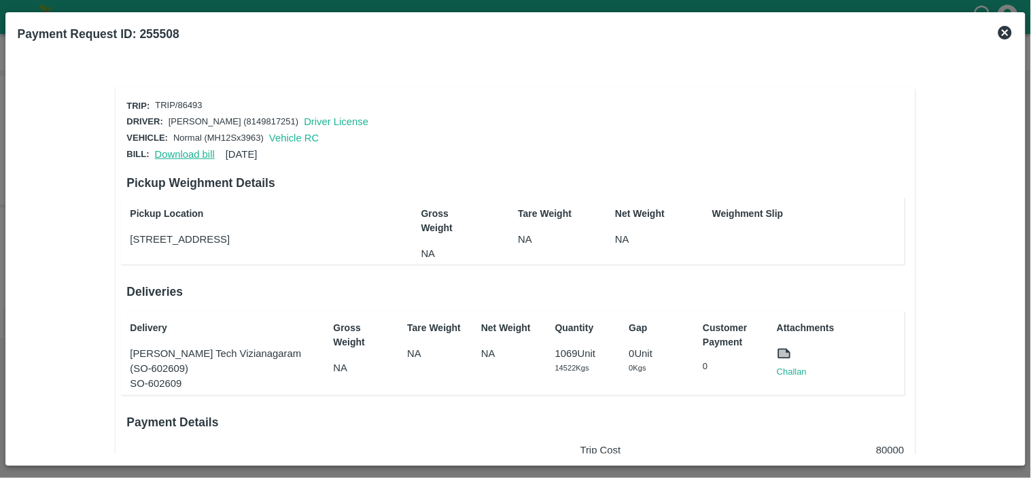
click at [175, 152] on link "Download bill" at bounding box center [185, 154] width 60 height 11
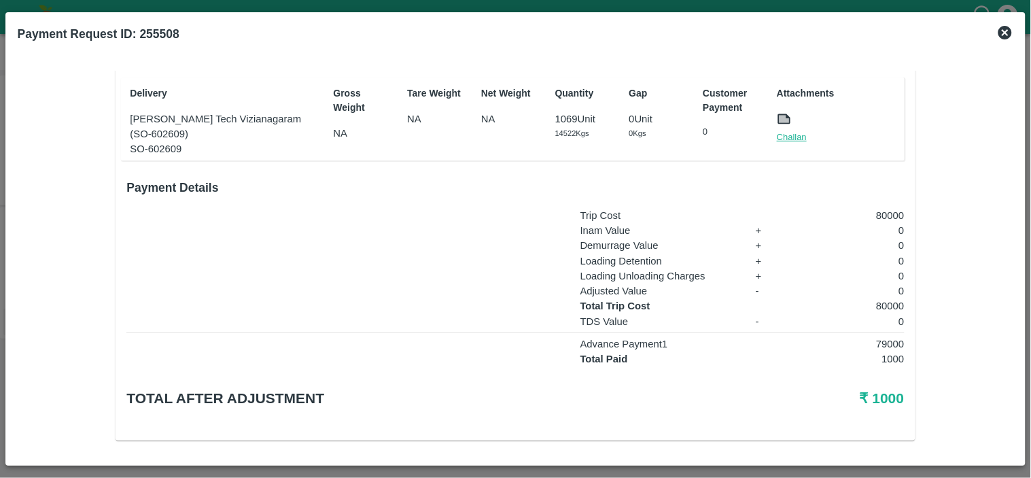
click at [795, 133] on link "Challan" at bounding box center [792, 138] width 30 height 14
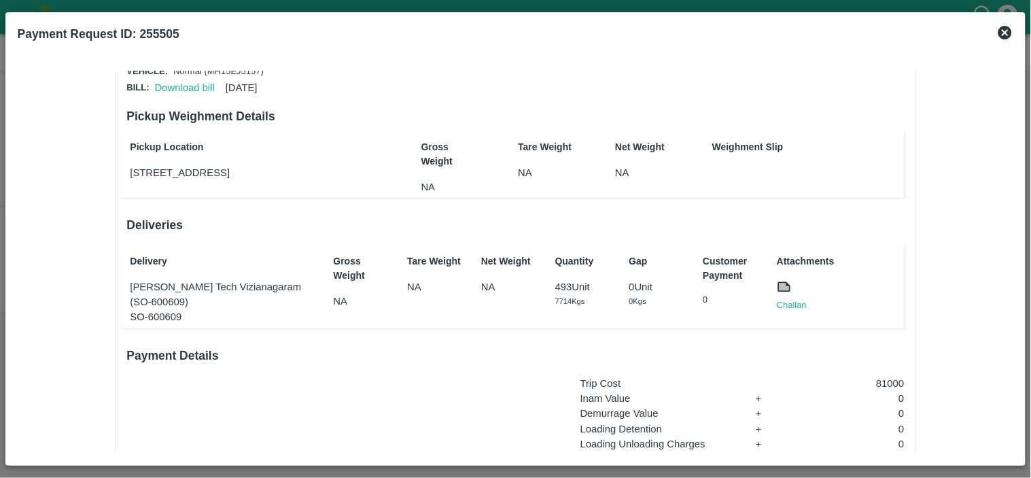
scroll to position [60, 0]
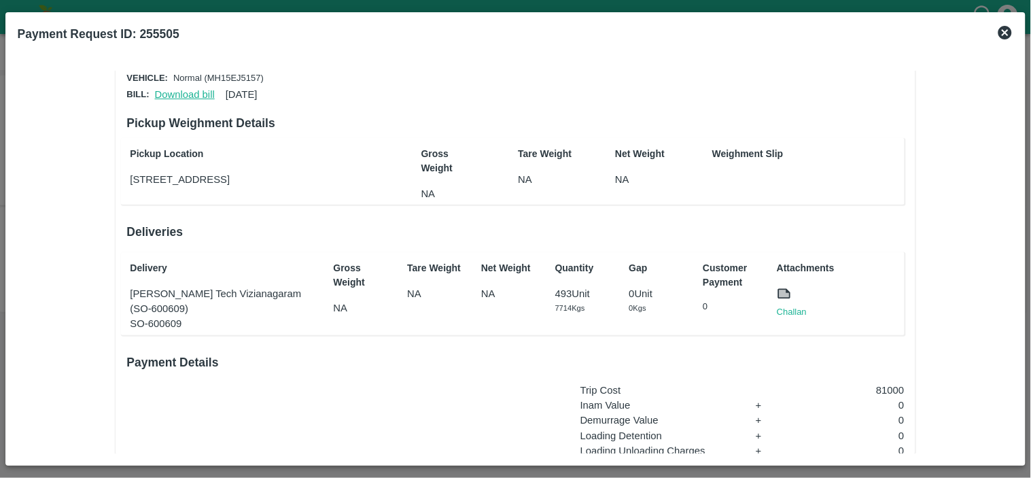
click at [167, 92] on link "Download bill" at bounding box center [185, 94] width 60 height 11
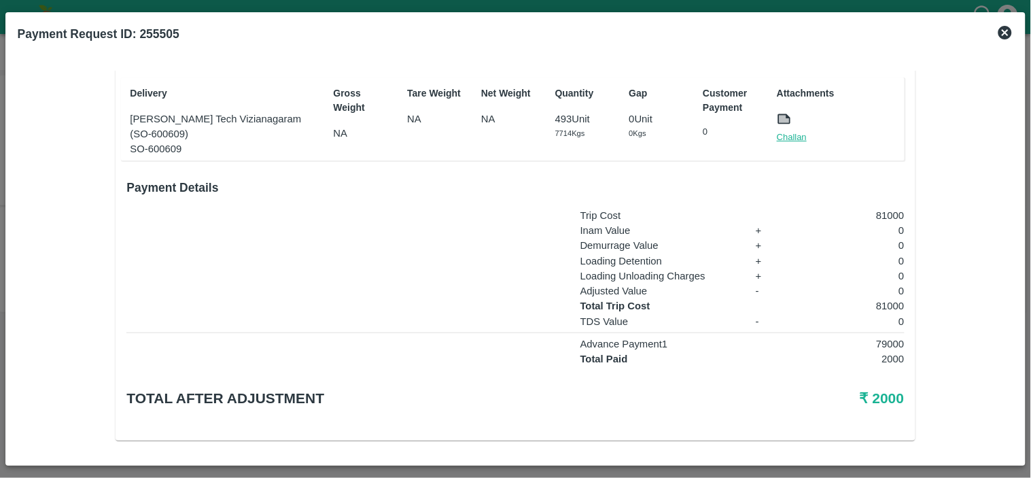
click at [791, 131] on link "Challan" at bounding box center [792, 138] width 30 height 14
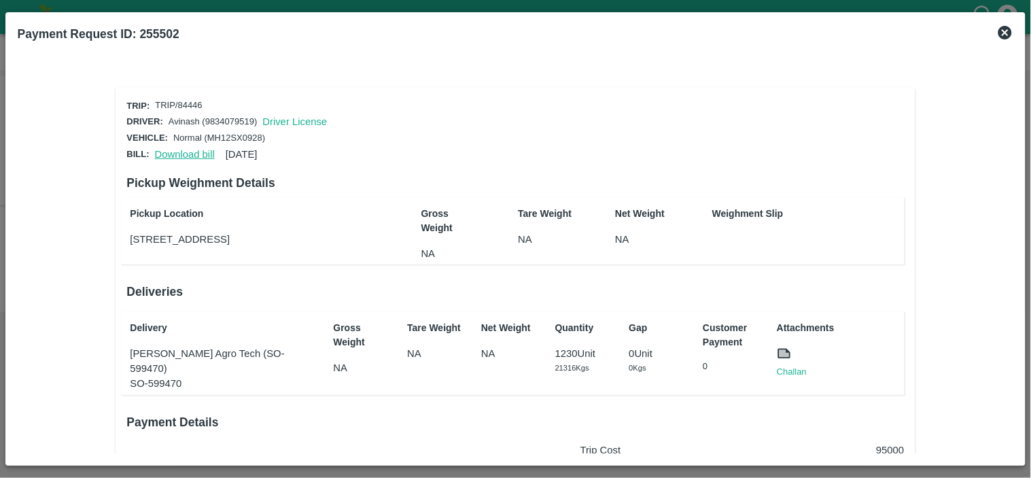
click at [177, 149] on link "Download bill" at bounding box center [185, 154] width 60 height 11
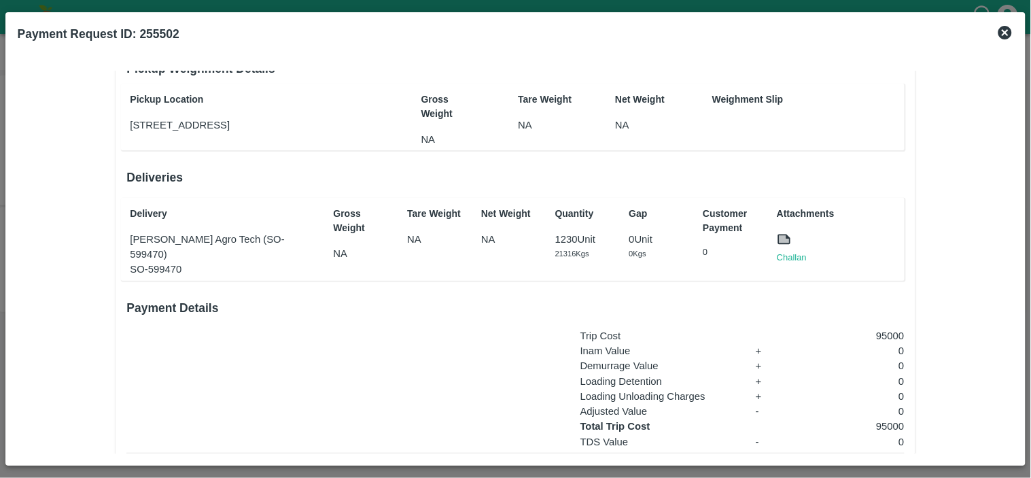
scroll to position [116, 0]
click at [794, 249] on link "Challan" at bounding box center [792, 256] width 30 height 14
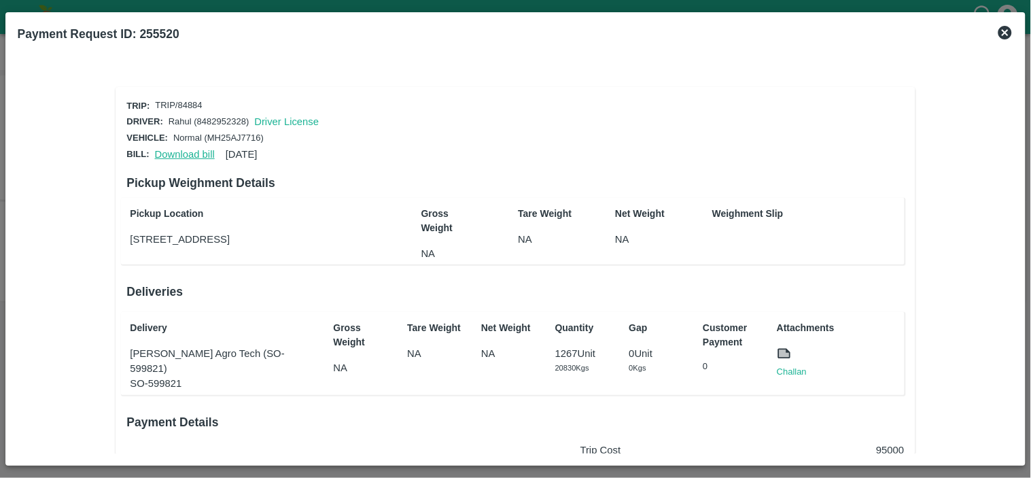
click at [186, 151] on link "Download bill" at bounding box center [185, 154] width 60 height 11
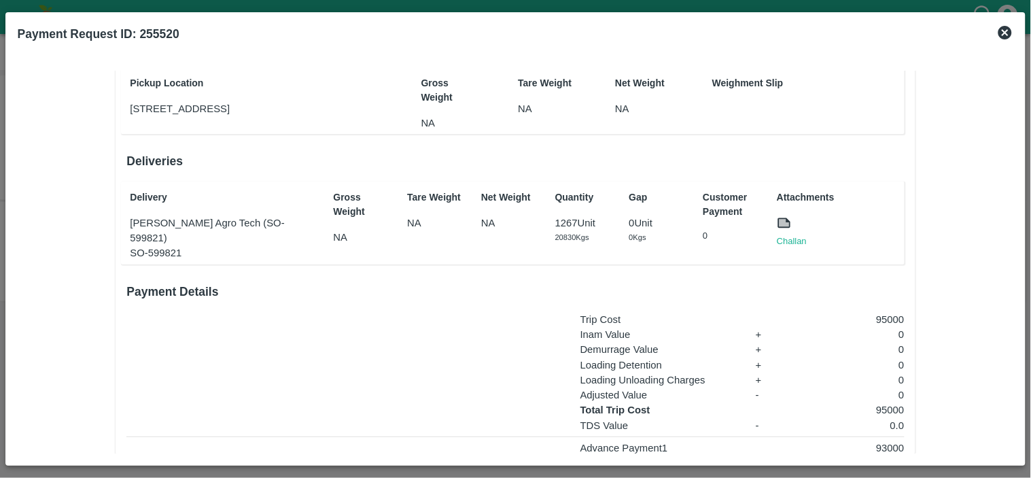
scroll to position [177, 0]
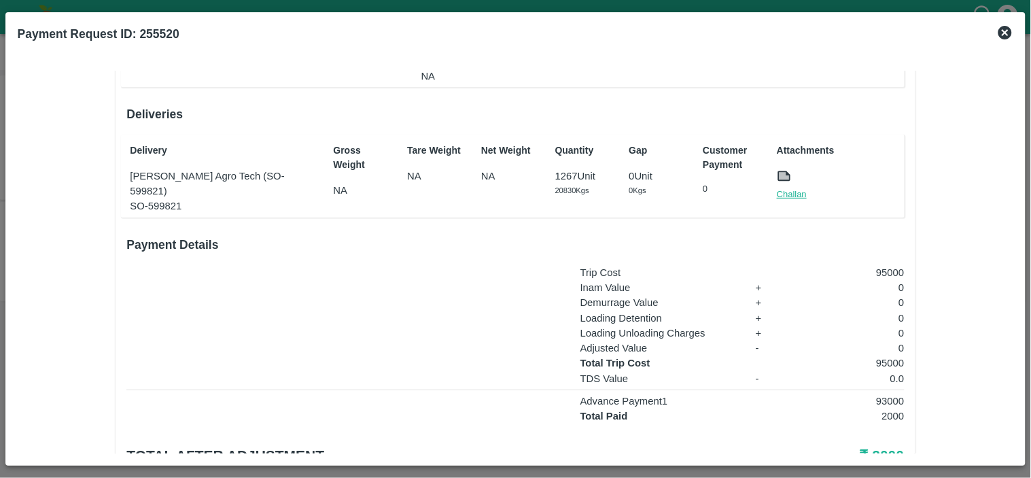
click at [791, 190] on link "Challan" at bounding box center [792, 195] width 30 height 14
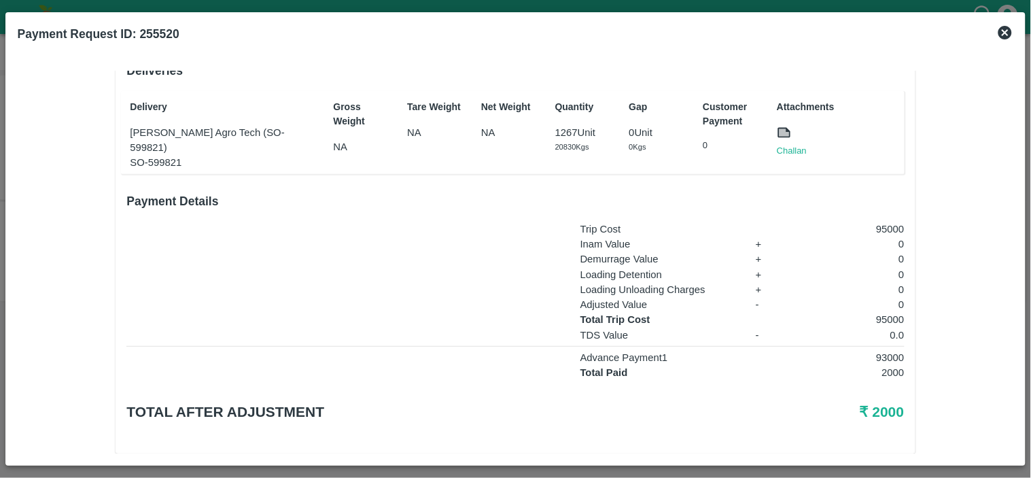
click at [878, 312] on p "95000" at bounding box center [851, 319] width 108 height 15
copy p "95000"
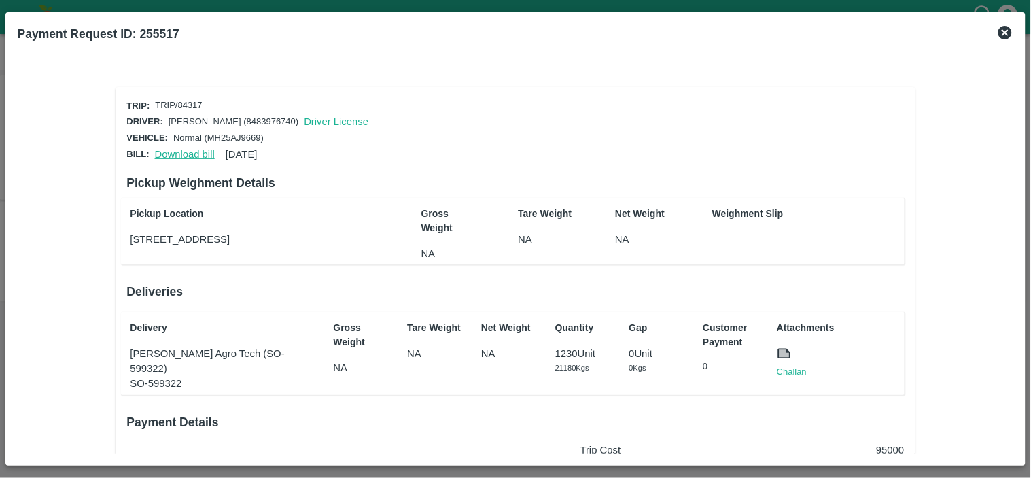
click at [184, 149] on link "Download bill" at bounding box center [185, 154] width 60 height 11
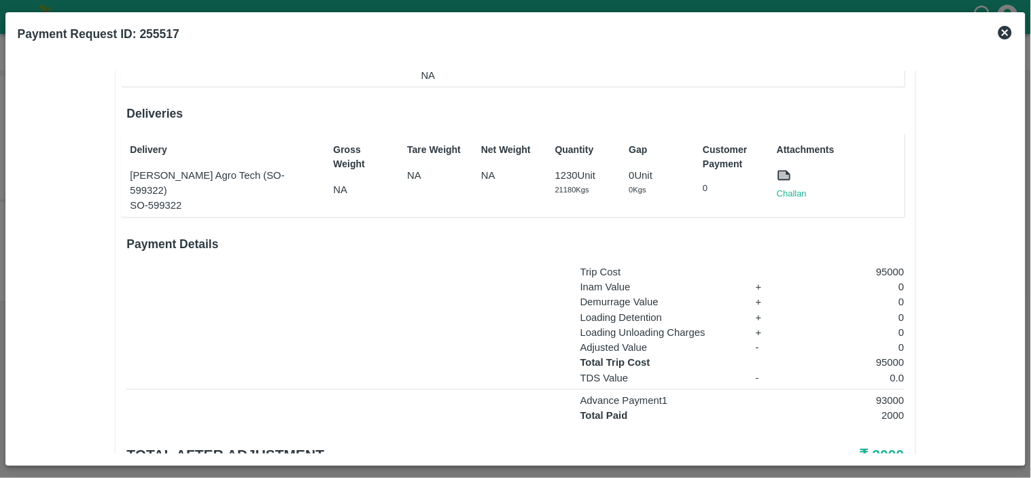
scroll to position [184, 0]
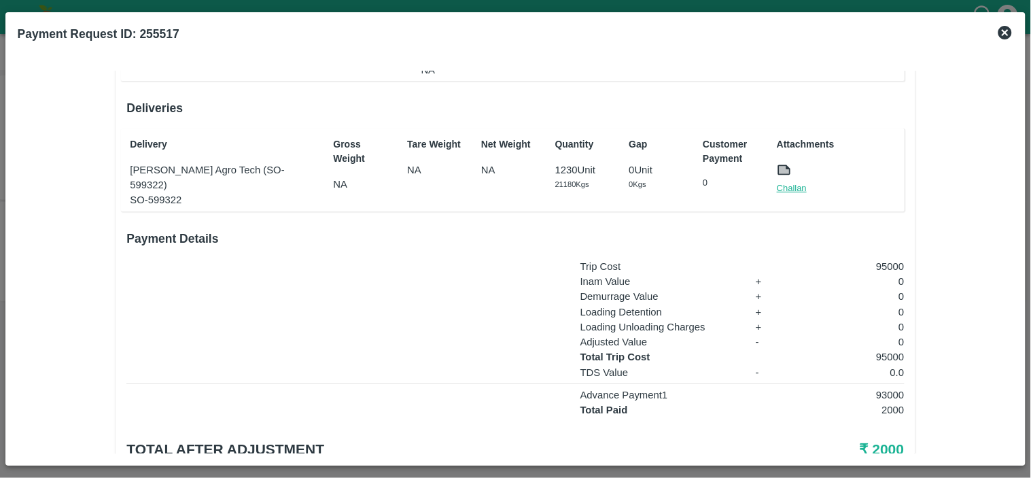
click at [792, 182] on link "Challan" at bounding box center [792, 189] width 30 height 14
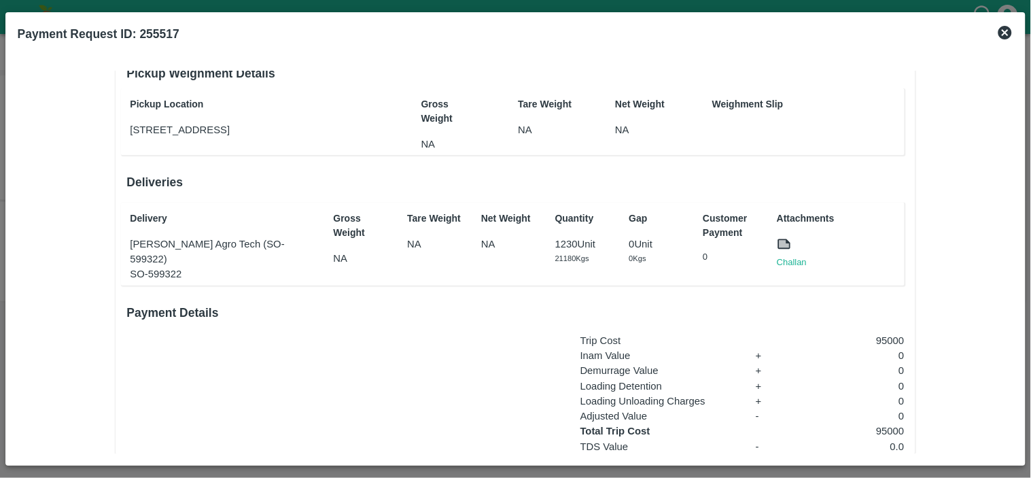
scroll to position [221, 0]
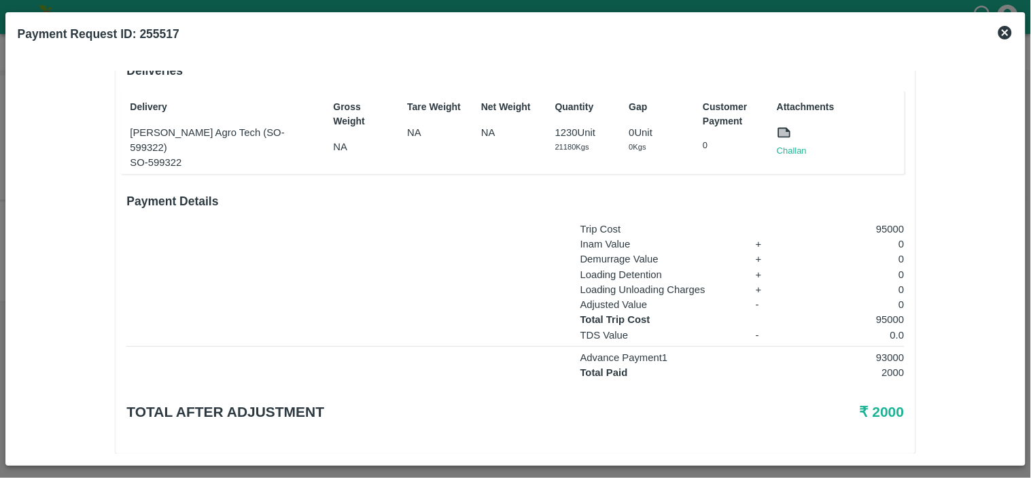
click at [881, 312] on p "95000" at bounding box center [851, 319] width 108 height 15
copy p "95000"
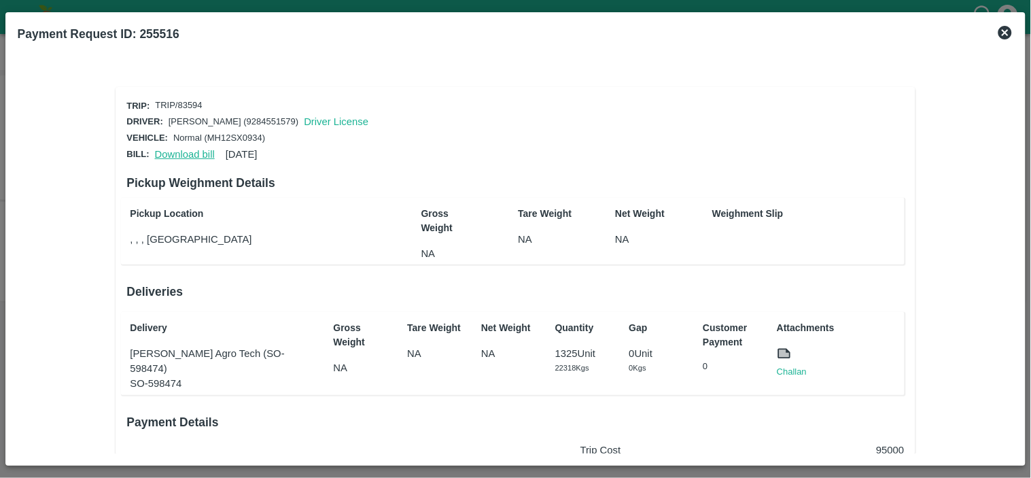
click at [184, 149] on link "Download bill" at bounding box center [185, 154] width 60 height 11
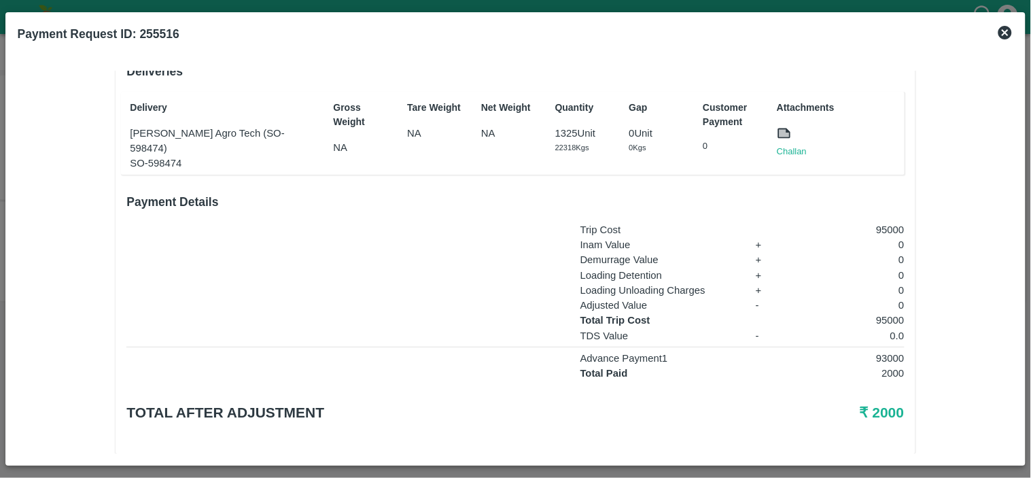
click at [807, 143] on div "Challan" at bounding box center [831, 133] width 140 height 48
click at [801, 150] on link "Challan" at bounding box center [792, 152] width 30 height 14
click at [888, 313] on p "95000" at bounding box center [851, 320] width 108 height 15
copy p "95000"
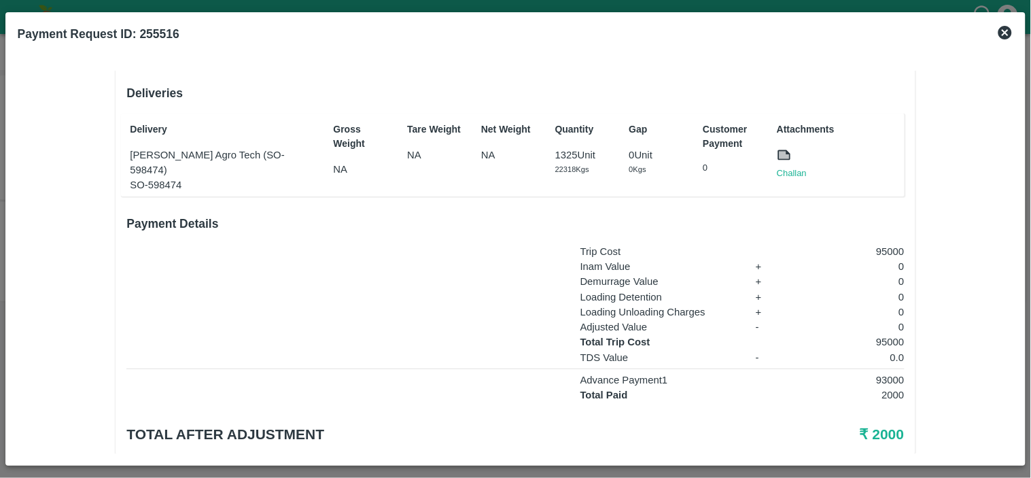
scroll to position [200, 0]
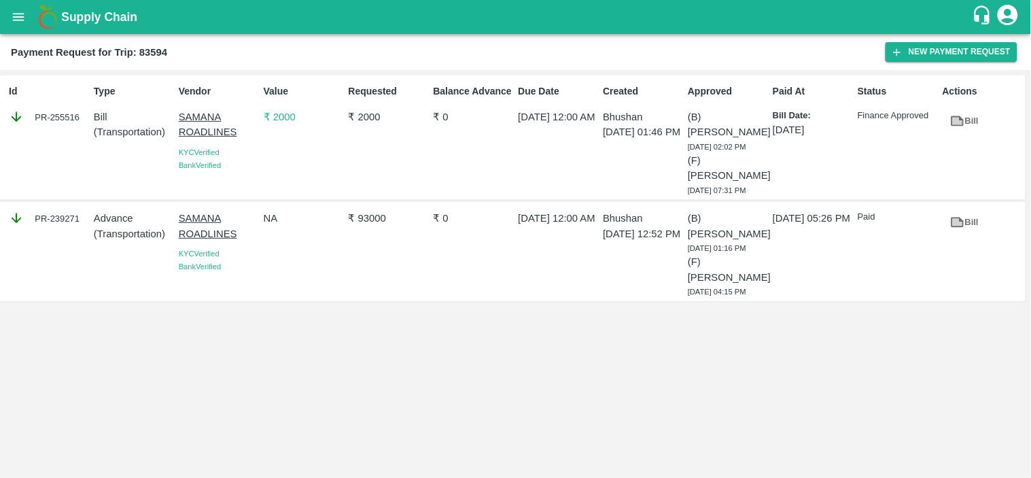
click at [69, 214] on div "PR-239271" at bounding box center [49, 218] width 80 height 15
click at [69, 221] on div "PR-239271" at bounding box center [49, 218] width 80 height 15
copy div "239271"
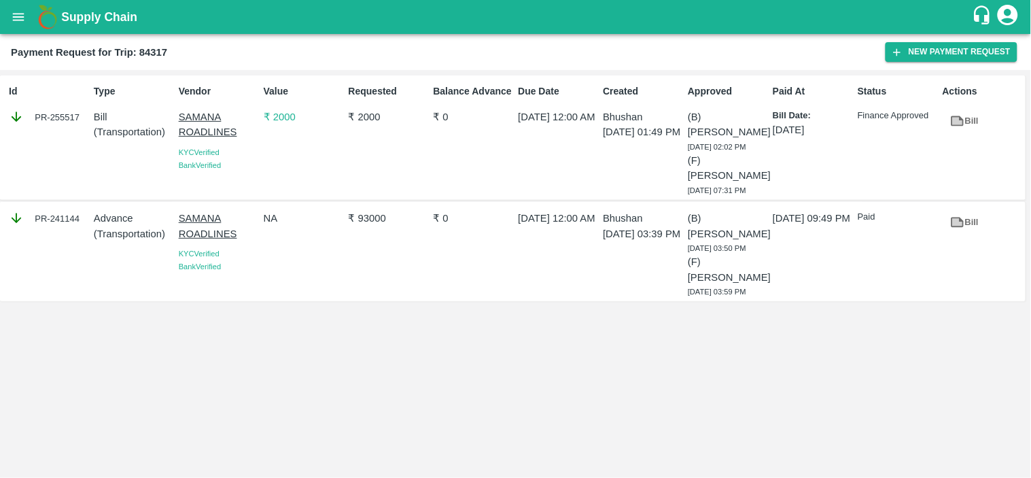
click at [67, 220] on div "PR-241144" at bounding box center [49, 218] width 80 height 15
copy div "241144"
click at [64, 218] on div "PR-243149" at bounding box center [49, 218] width 80 height 15
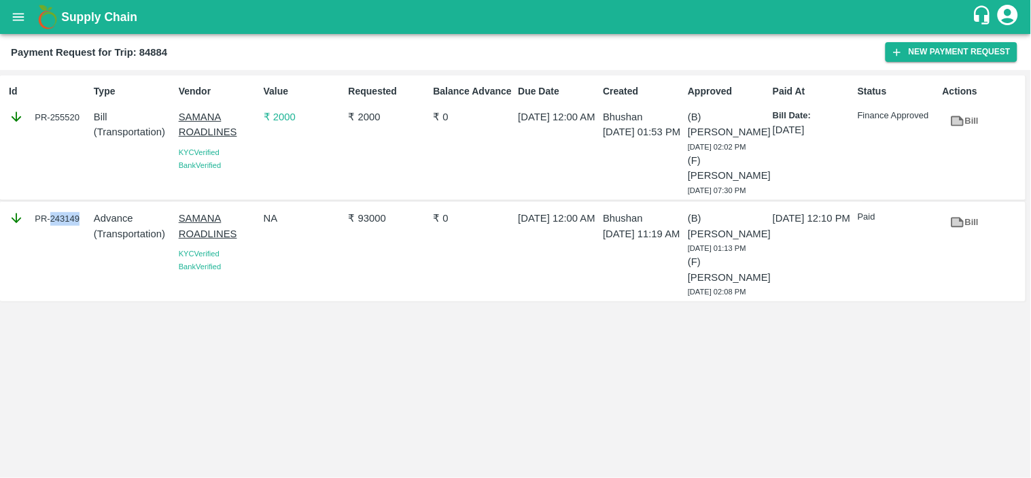
copy div "243149"
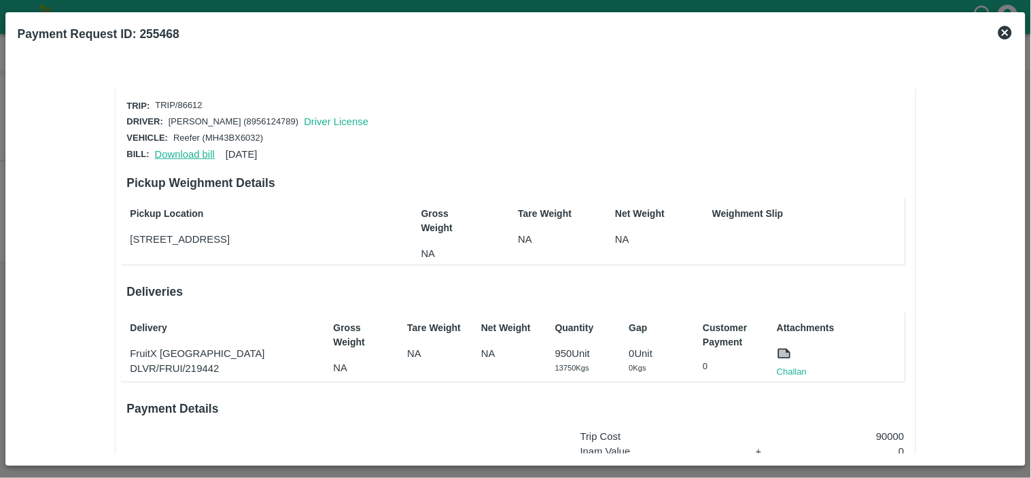
click at [165, 152] on link "Download bill" at bounding box center [185, 154] width 60 height 11
click at [785, 368] on link "Challan" at bounding box center [792, 372] width 30 height 14
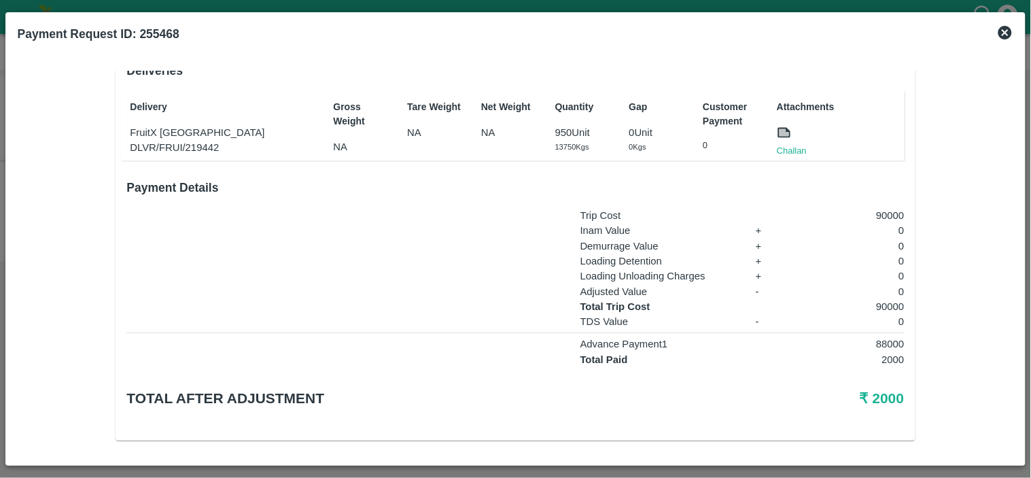
click at [889, 300] on p "90000" at bounding box center [851, 306] width 108 height 15
copy p "90000"
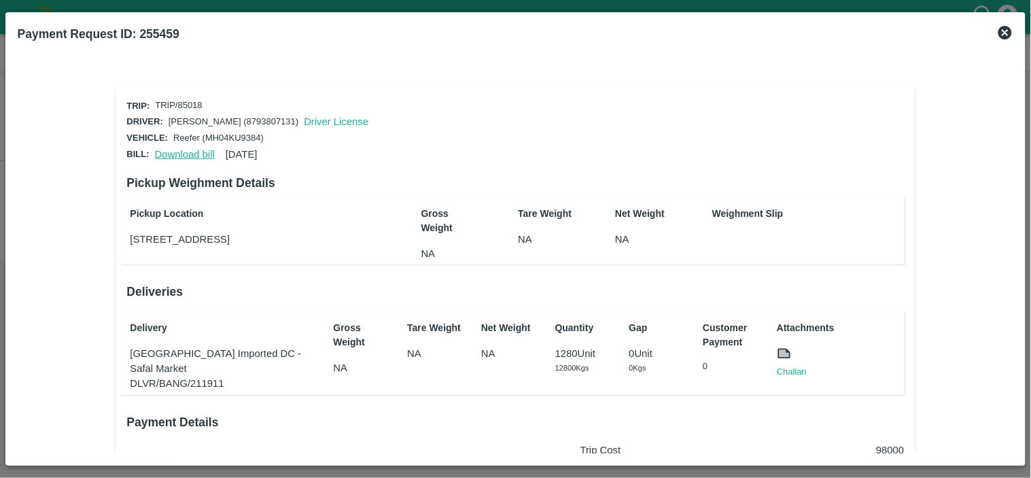
click at [178, 153] on link "Download bill" at bounding box center [185, 154] width 60 height 11
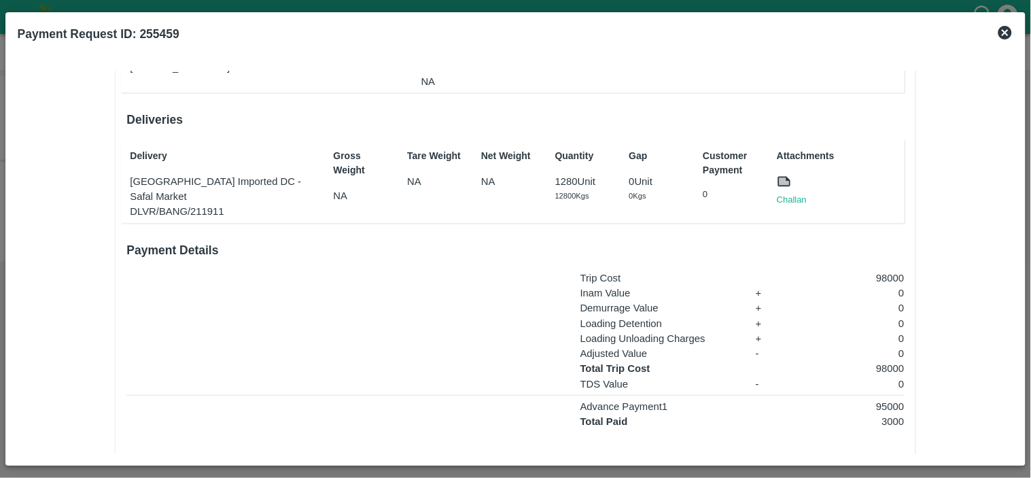
scroll to position [180, 0]
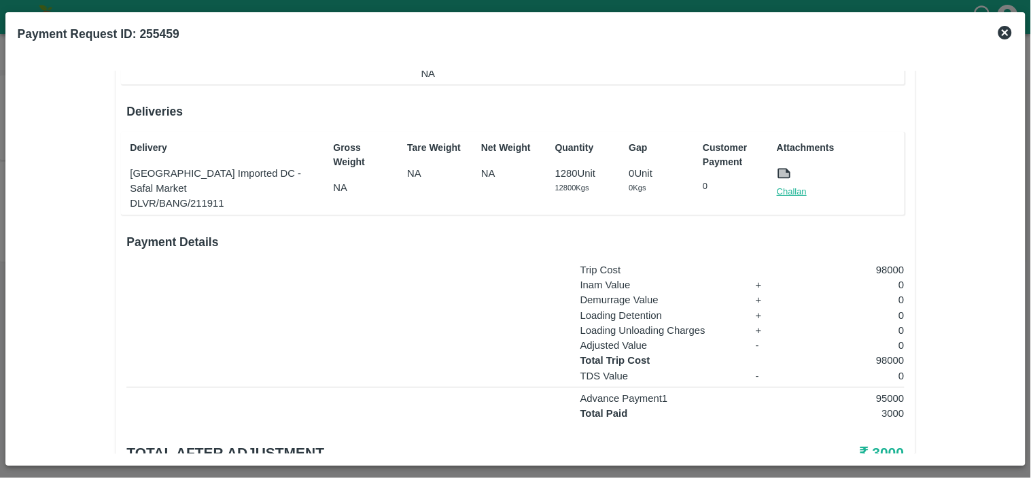
click at [787, 185] on link "Challan" at bounding box center [792, 192] width 30 height 14
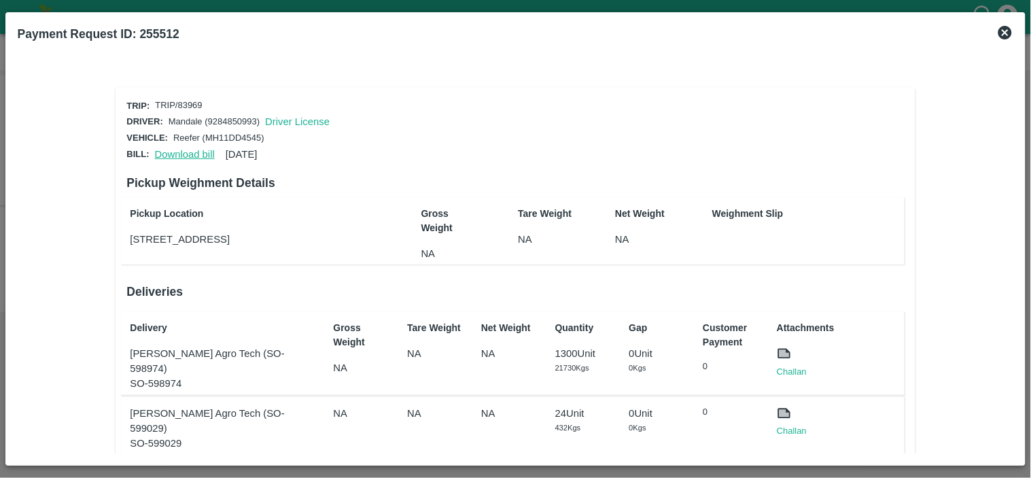
click at [172, 150] on link "Download bill" at bounding box center [185, 154] width 60 height 11
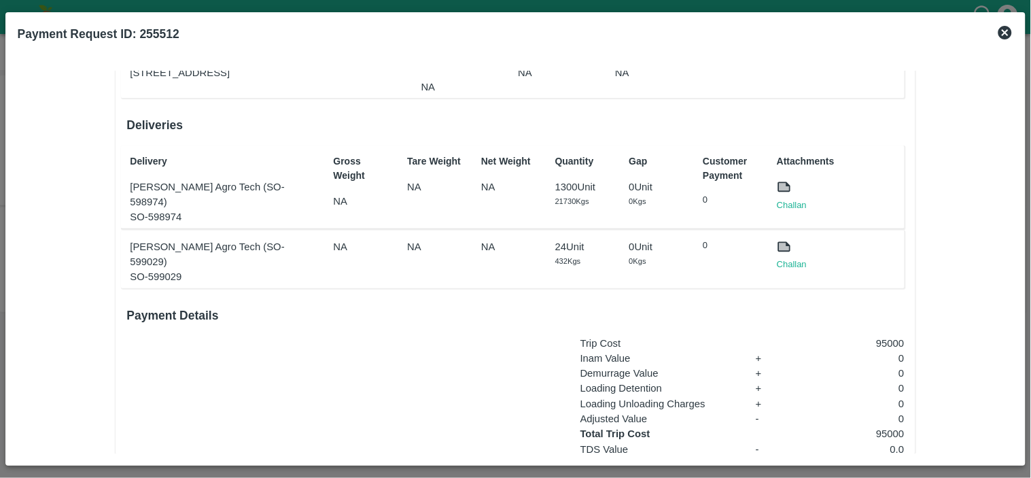
scroll to position [170, 0]
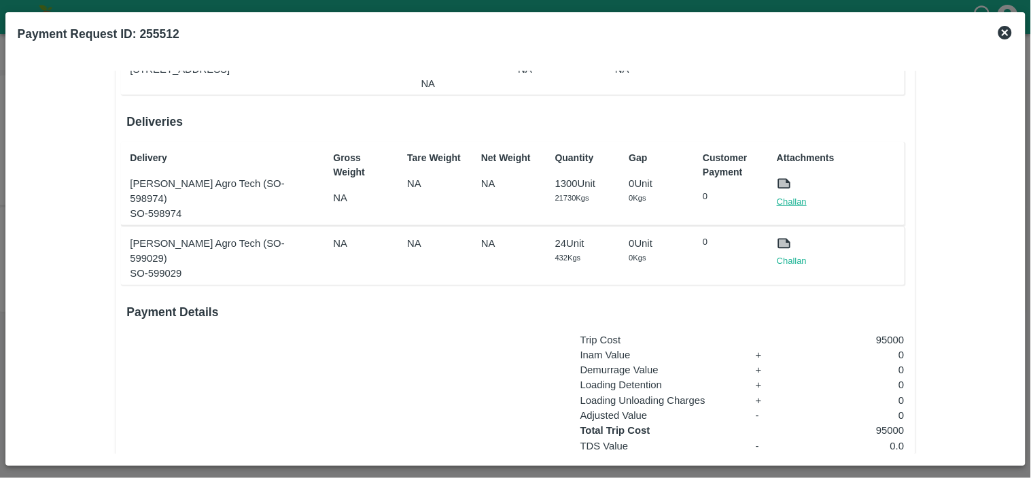
click at [794, 195] on link "Challan" at bounding box center [792, 202] width 30 height 14
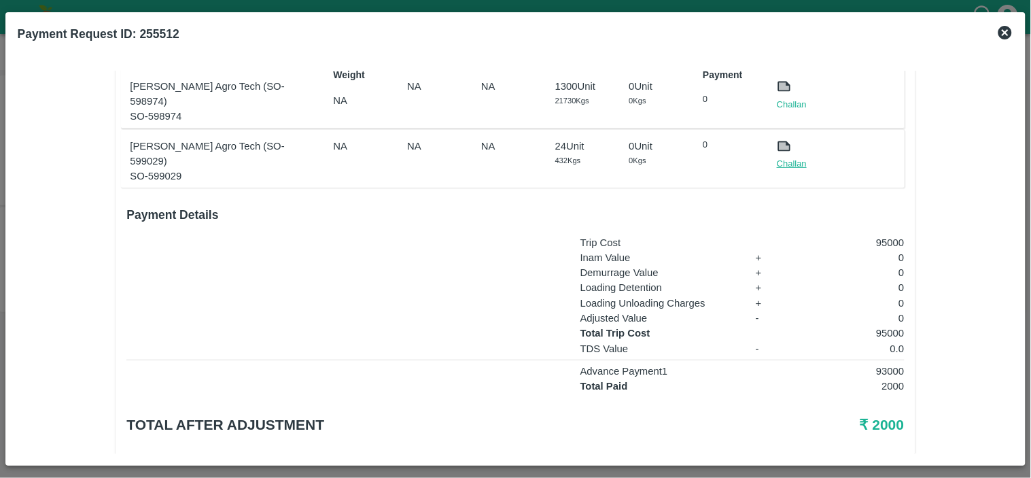
click at [791, 157] on link "Challan" at bounding box center [792, 164] width 30 height 14
click at [887, 326] on p "95000" at bounding box center [851, 333] width 108 height 15
copy p "95000"
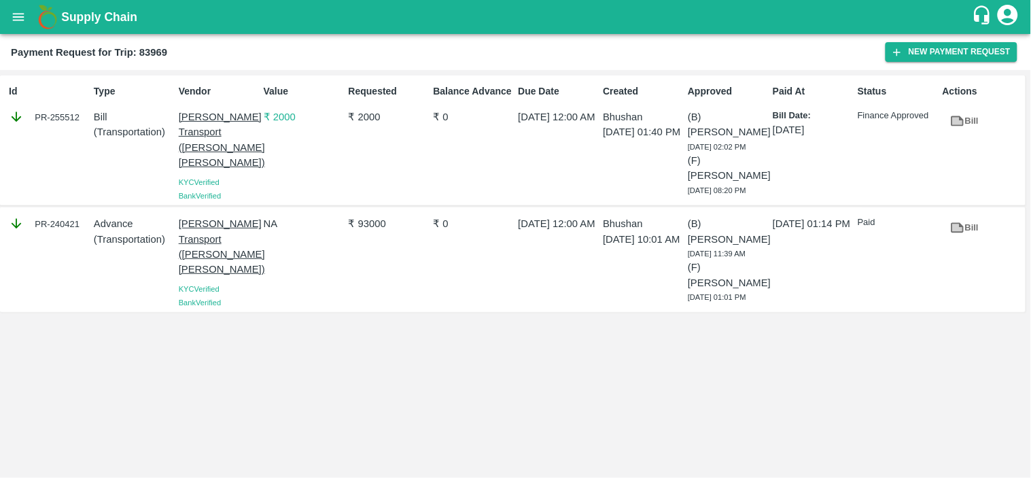
click at [65, 224] on div "PR-240421" at bounding box center [49, 223] width 80 height 15
copy div "240421"
